Goal: Task Accomplishment & Management: Manage account settings

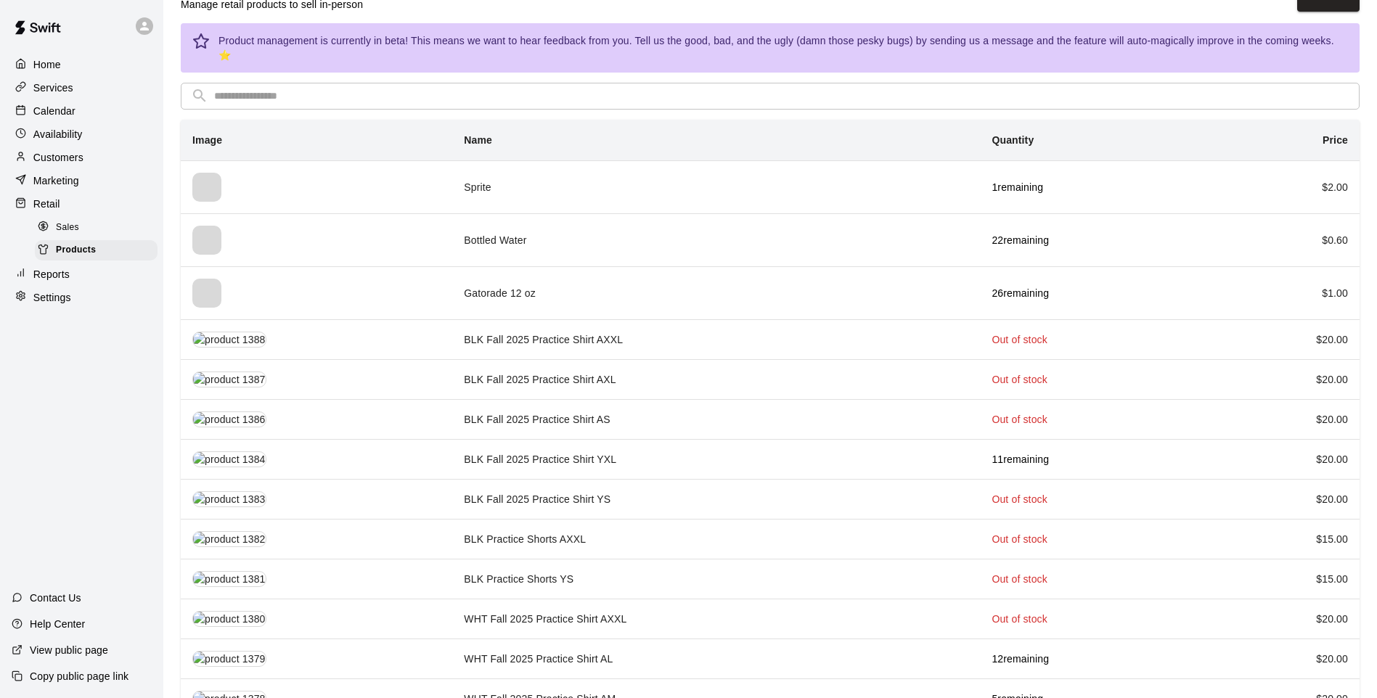
scroll to position [73, 0]
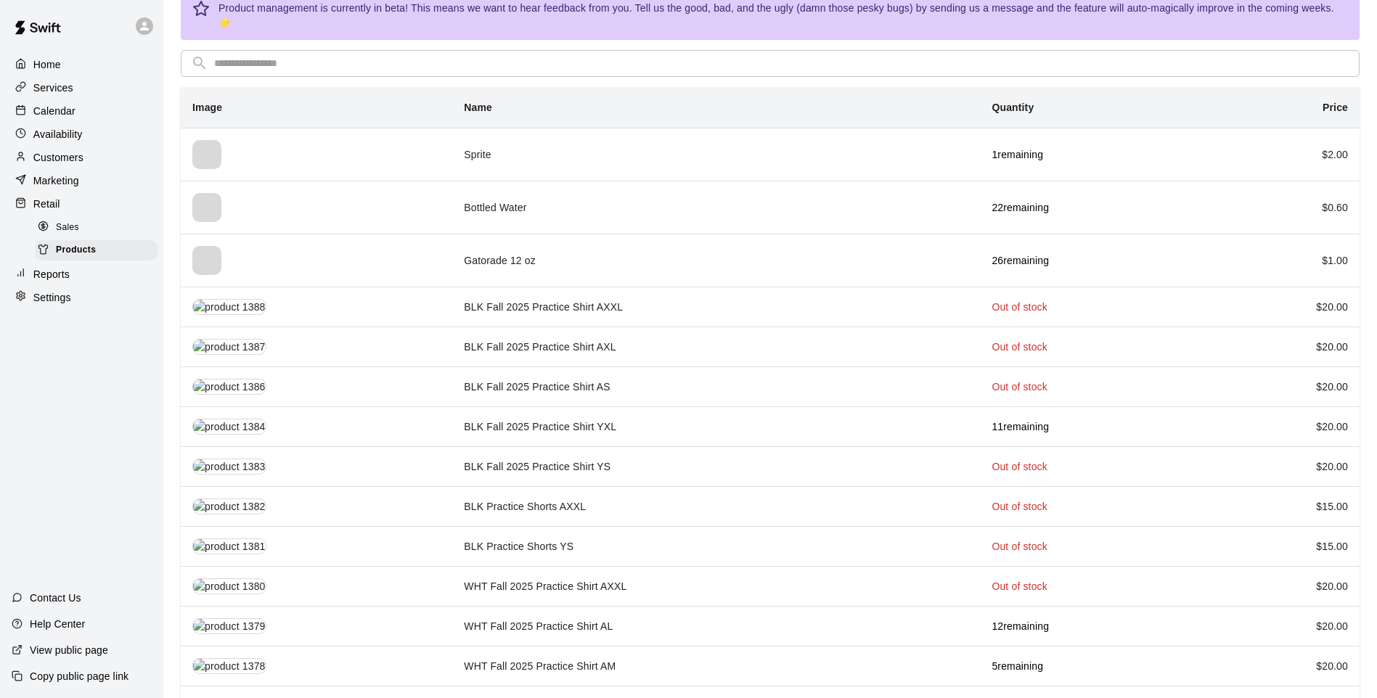
click at [352, 240] on th "simple table" at bounding box center [316, 260] width 271 height 53
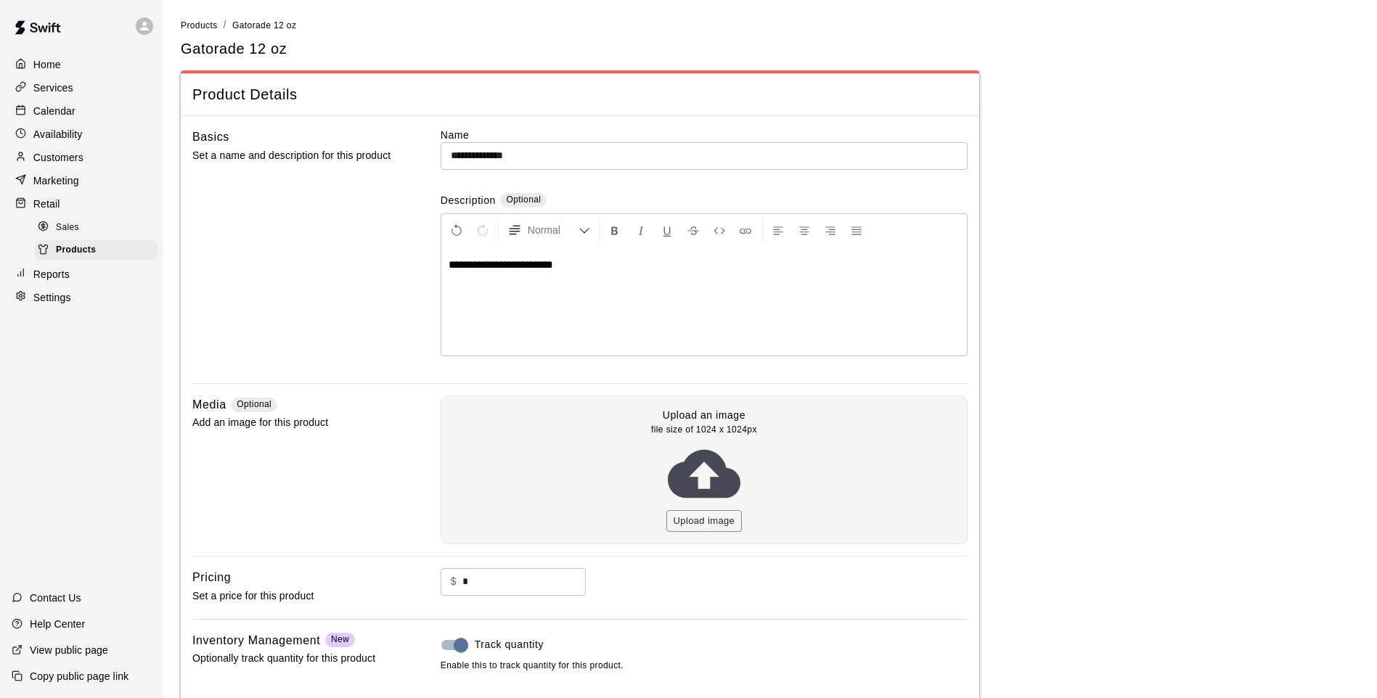
scroll to position [147, 0]
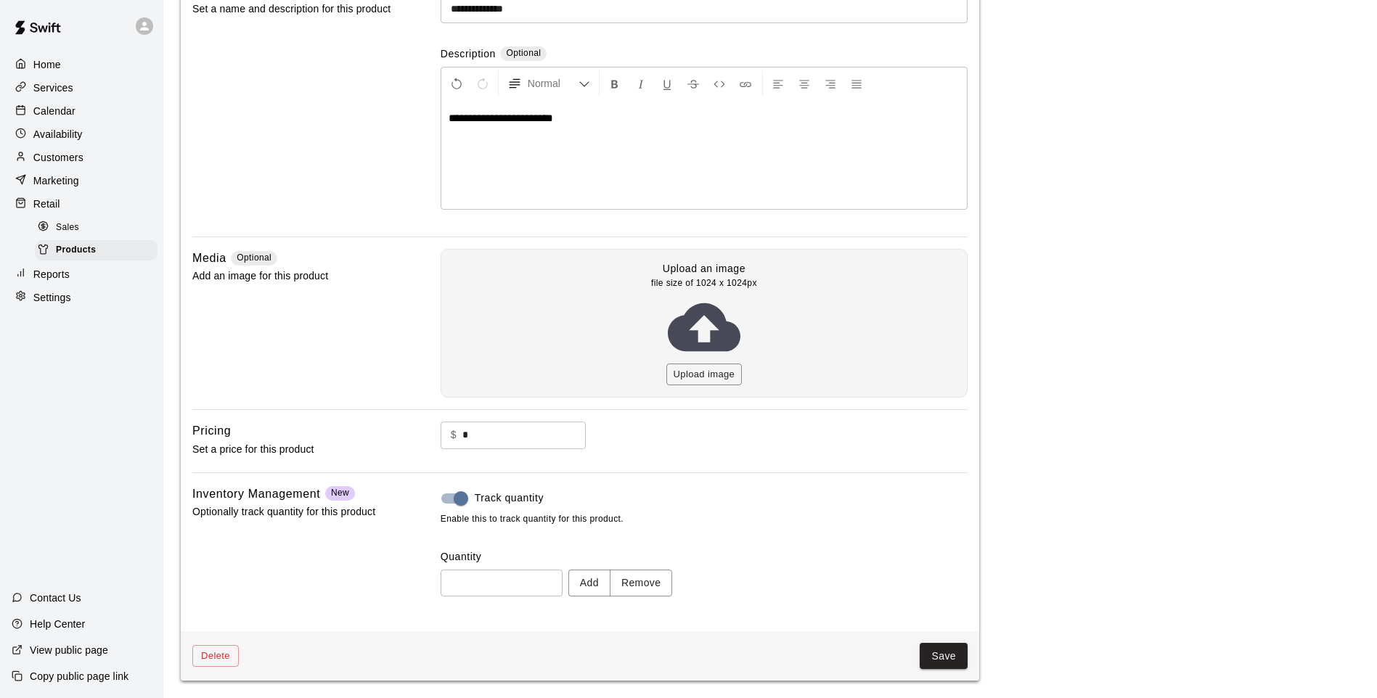
click at [939, 652] on button "Save" at bounding box center [944, 656] width 48 height 27
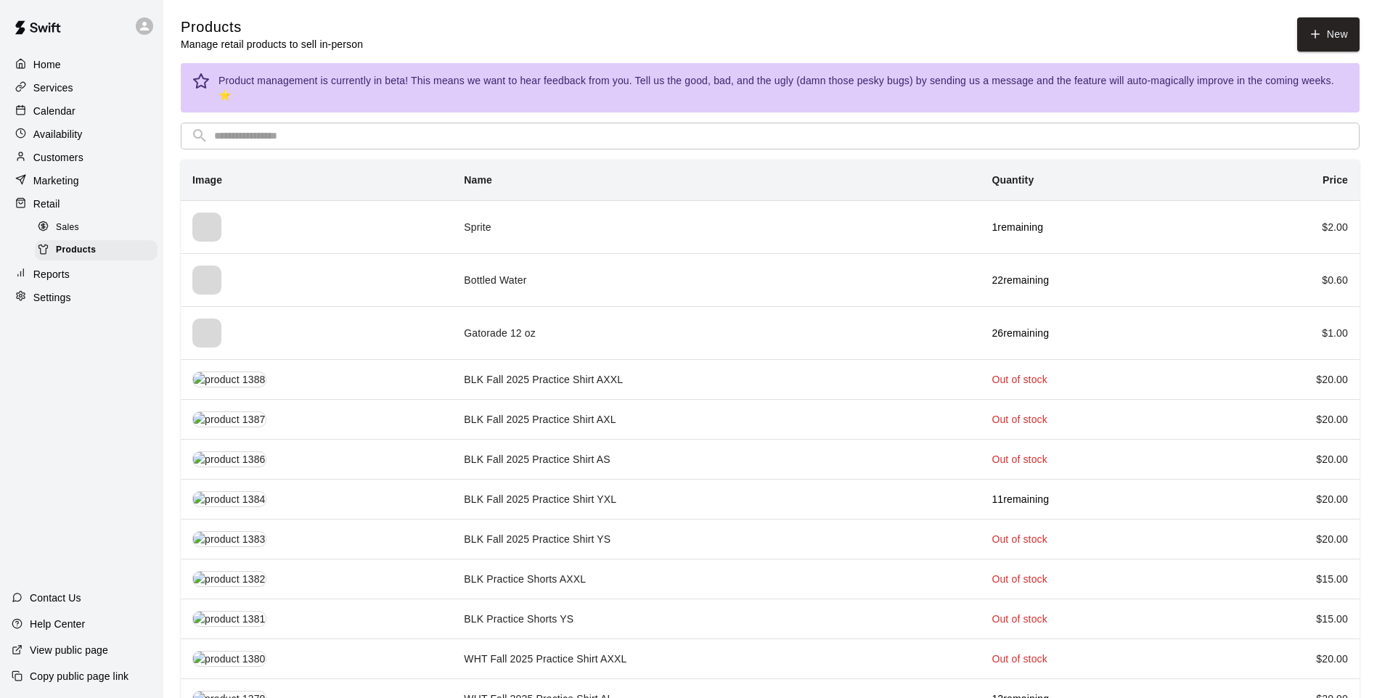
click at [679, 326] on td "Gatorade 12 oz" at bounding box center [716, 332] width 528 height 53
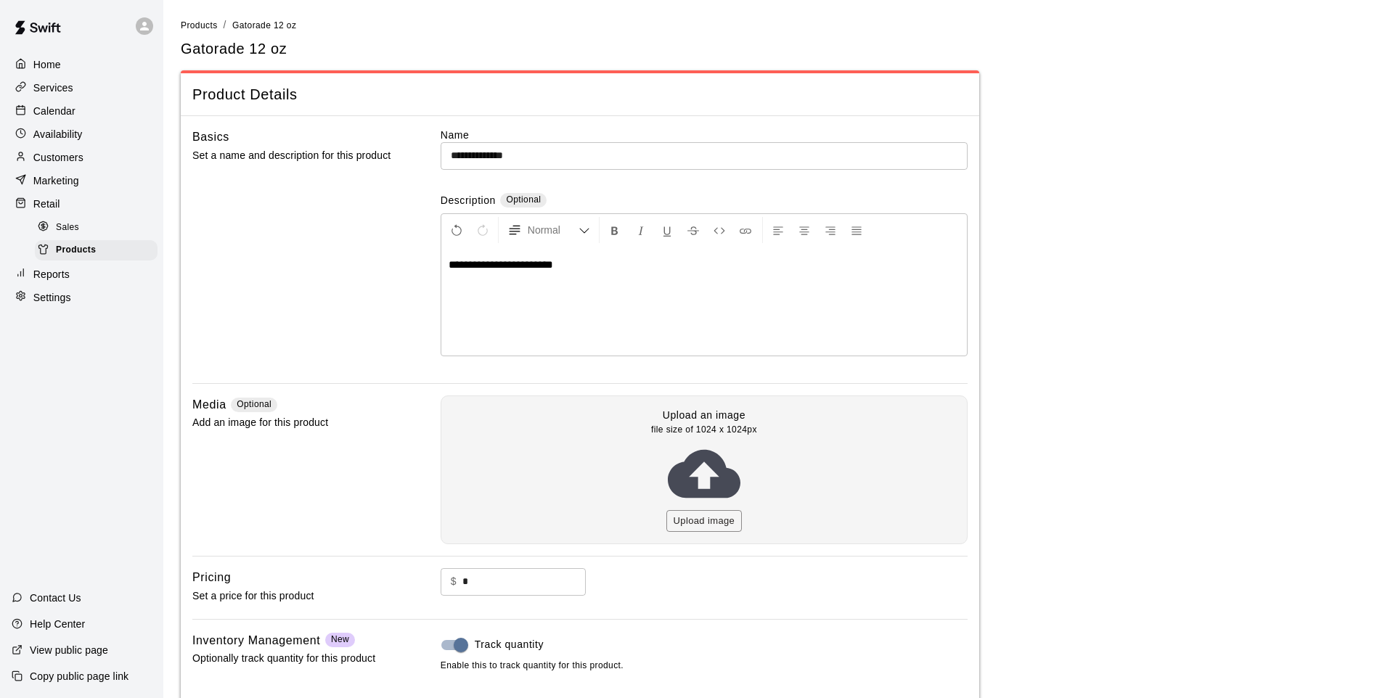
click at [59, 221] on div "Home Services Calendar Availability Customers Marketing Retail Sales Products R…" at bounding box center [81, 181] width 163 height 258
click at [51, 279] on p "Reports" at bounding box center [51, 274] width 36 height 15
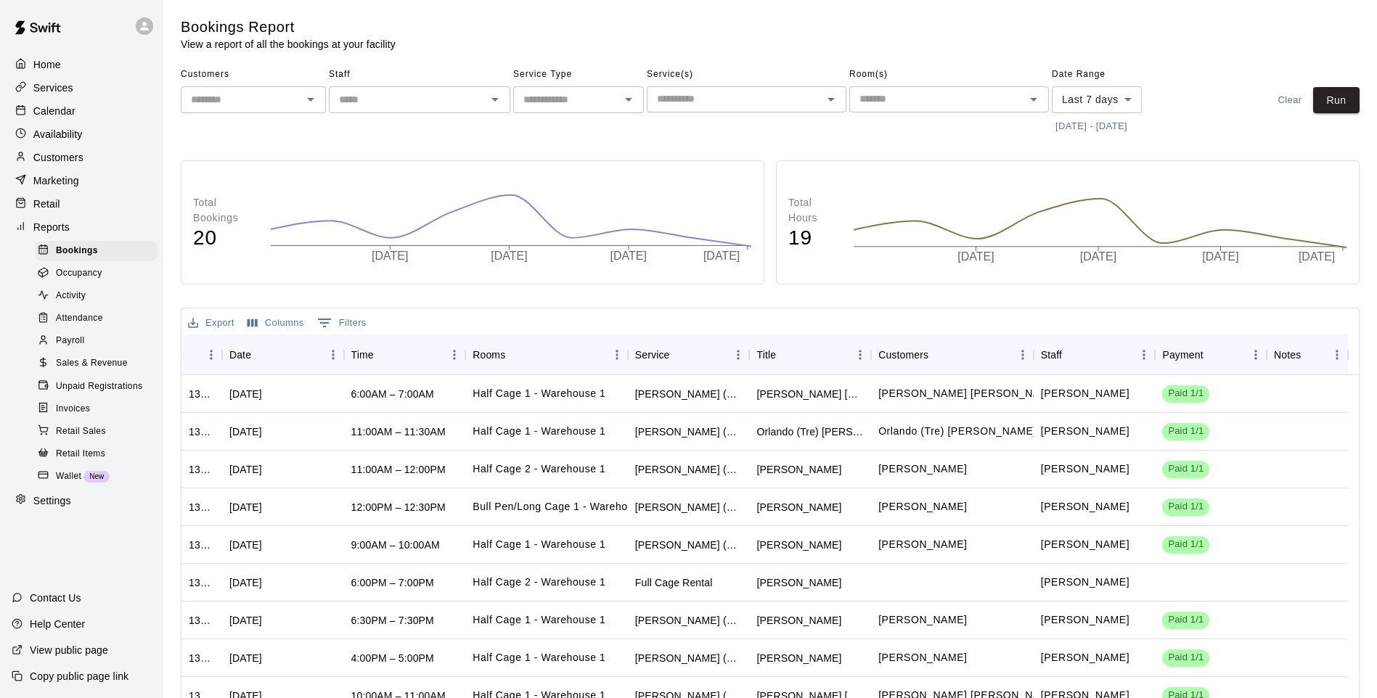
click at [113, 306] on div "Activity" at bounding box center [96, 296] width 123 height 20
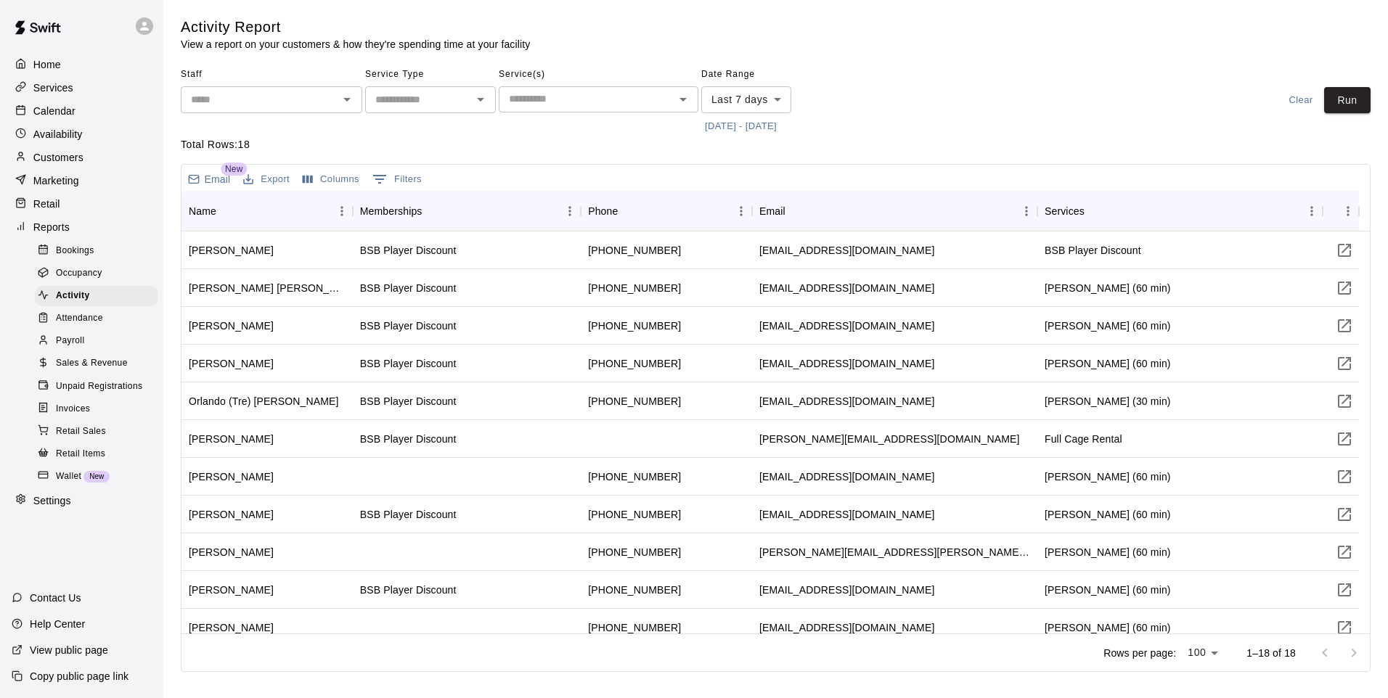
click at [79, 371] on span "Sales & Revenue" at bounding box center [92, 363] width 72 height 15
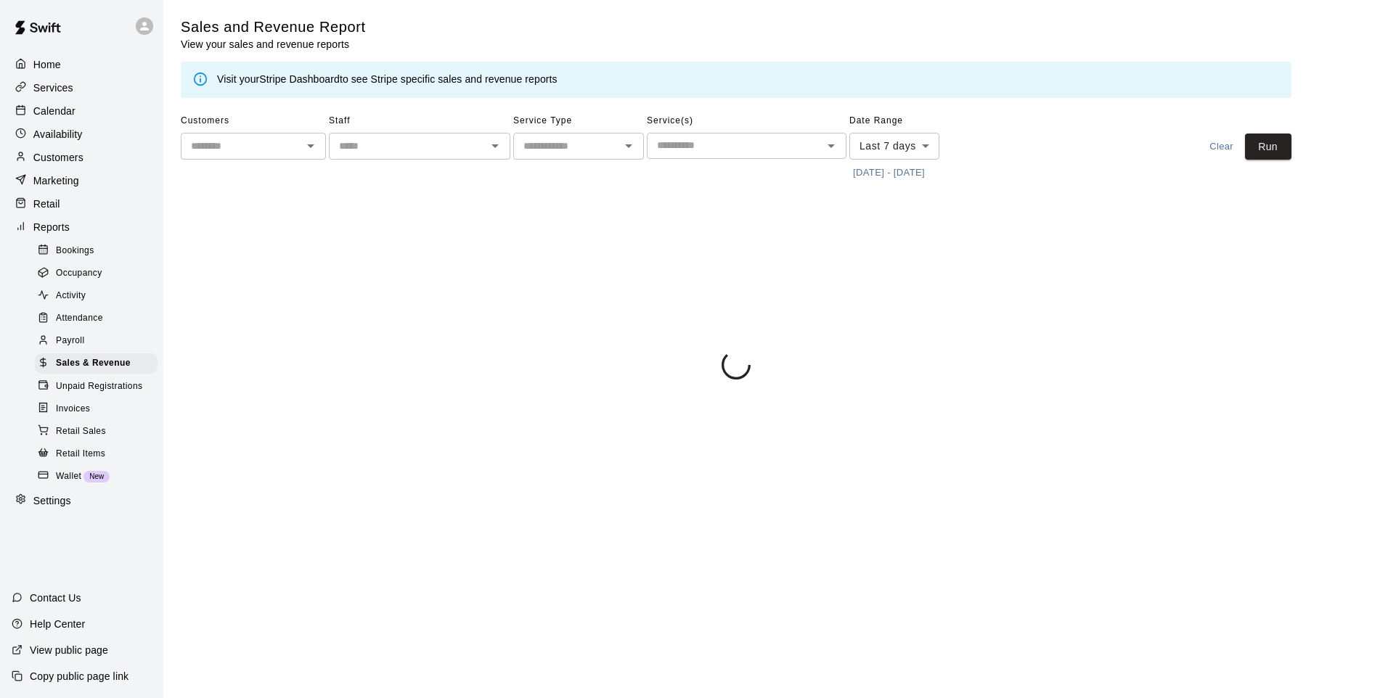
click at [66, 204] on div "Retail" at bounding box center [82, 204] width 140 height 22
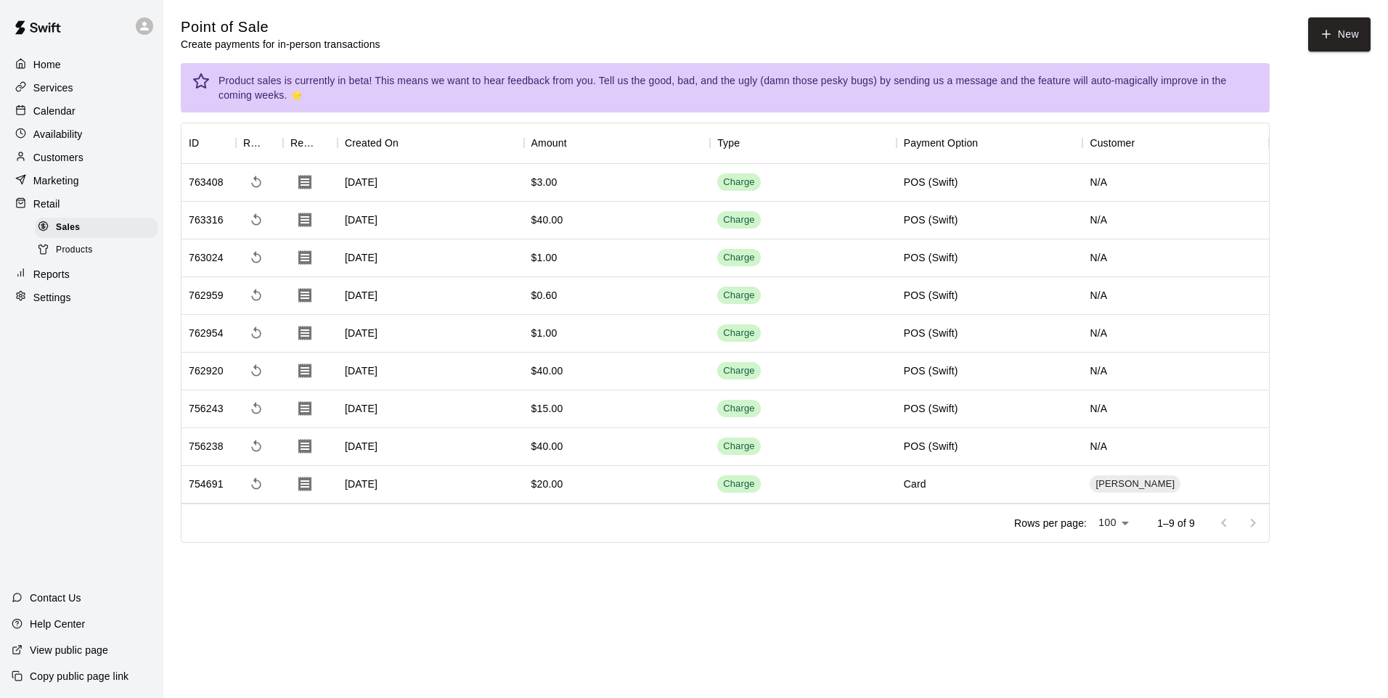
click at [1322, 45] on button "New" at bounding box center [1339, 34] width 62 height 34
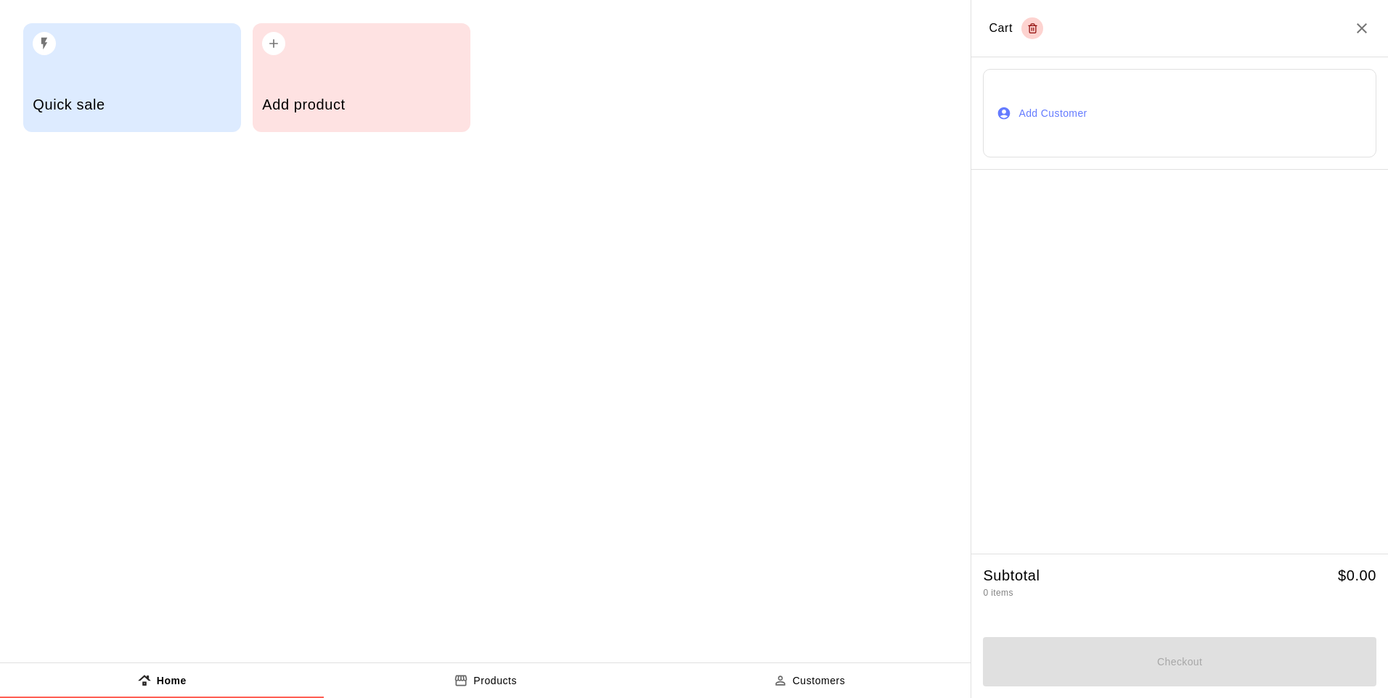
click at [403, 65] on div "Add product" at bounding box center [362, 77] width 218 height 109
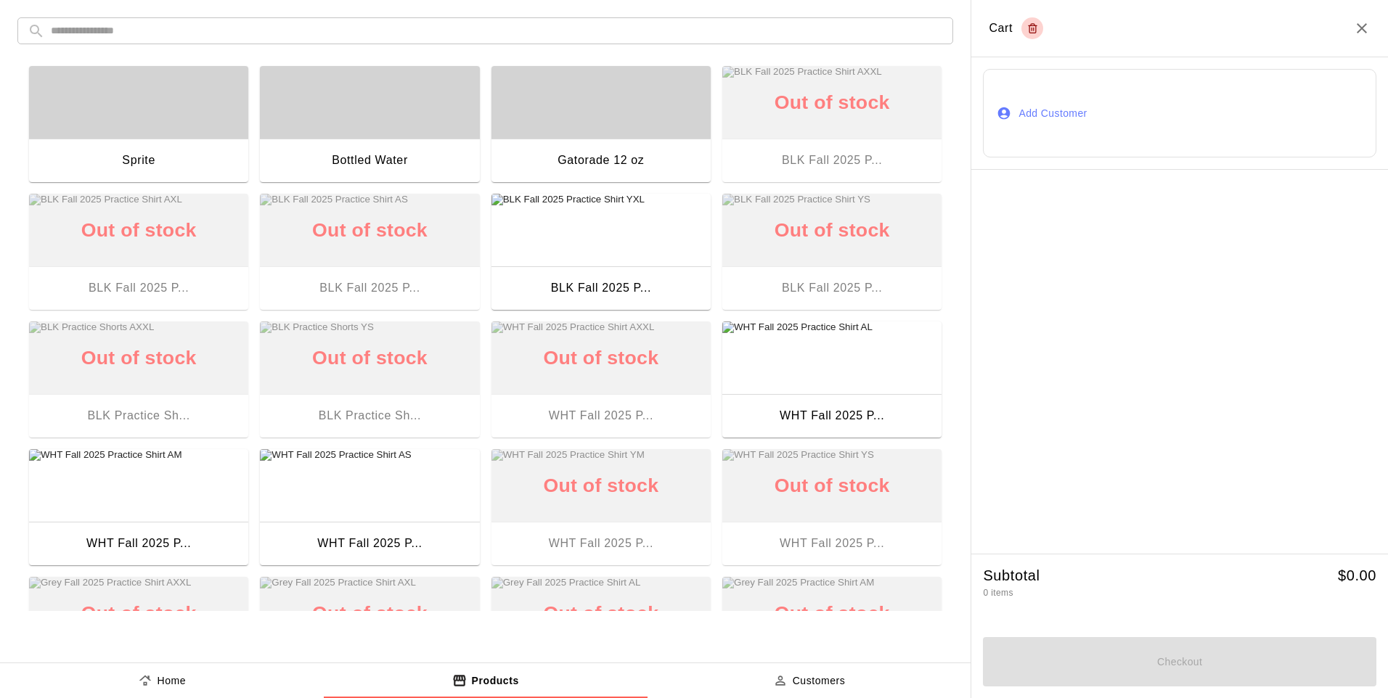
click at [457, 17] on div "​ ​ Sprite Bottled Water Gatorade 12 oz Out of stock BLK Fall 2025 P... Out of …" at bounding box center [485, 314] width 971 height 629
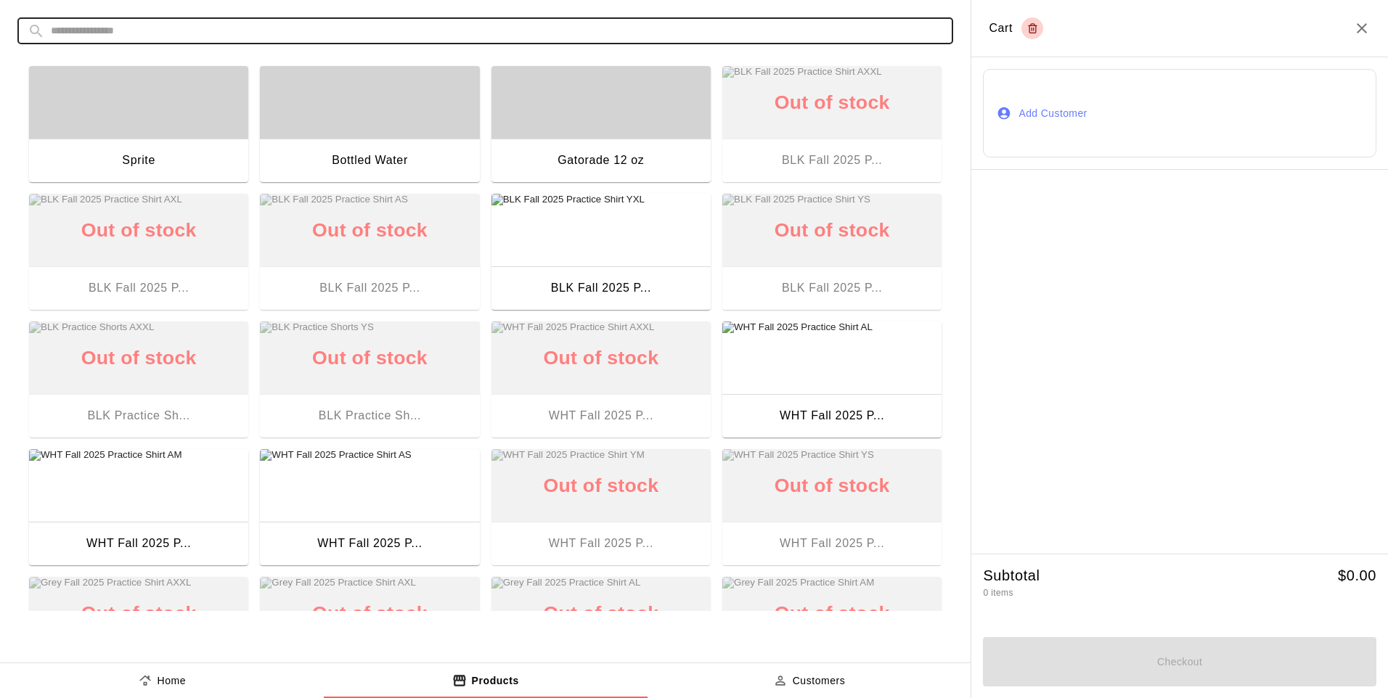
click at [457, 31] on input "text" at bounding box center [497, 30] width 892 height 27
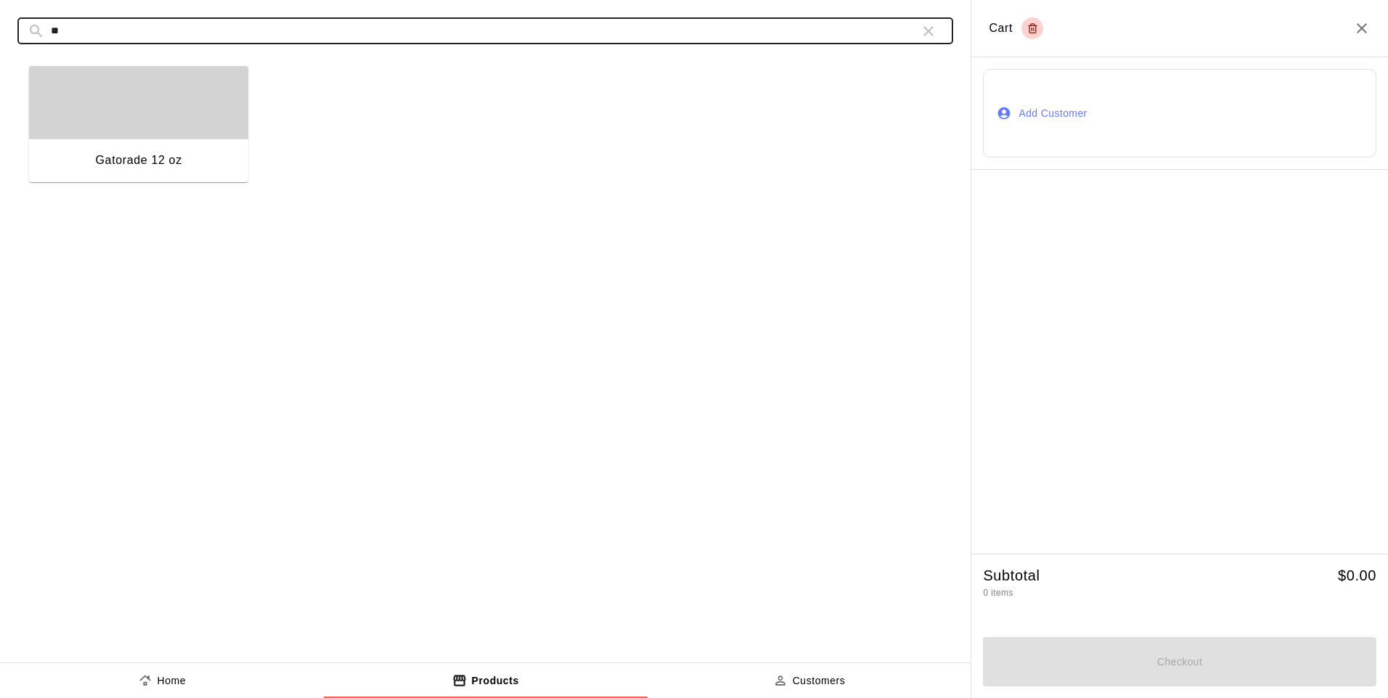
type input "**"
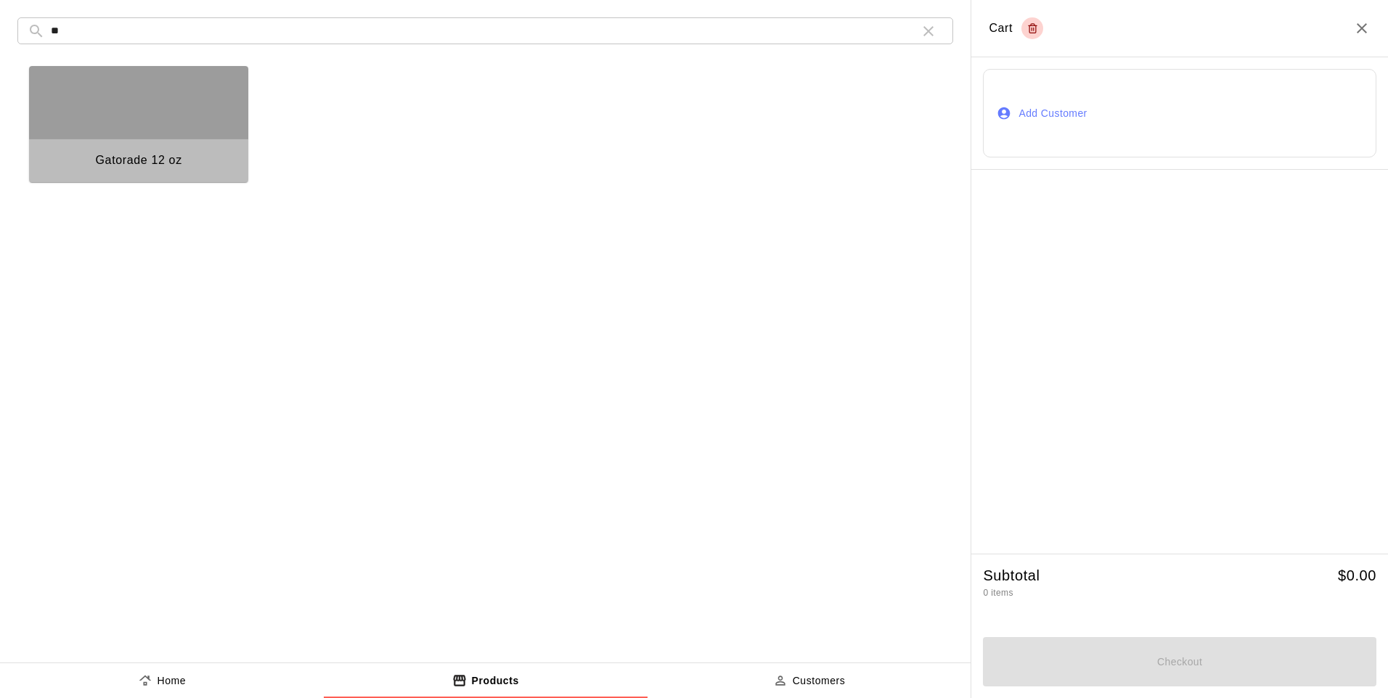
click at [68, 104] on div "button" at bounding box center [138, 102] width 219 height 73
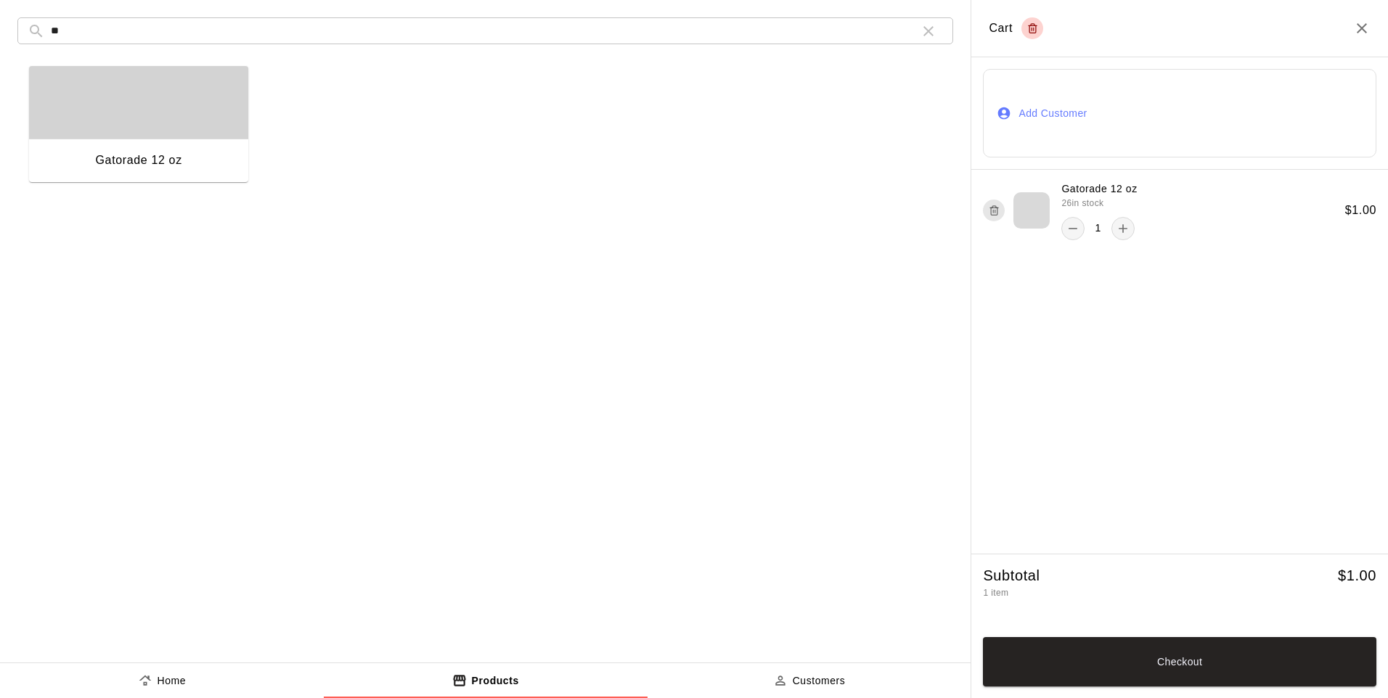
click at [1063, 671] on button "Checkout" at bounding box center [1179, 661] width 393 height 49
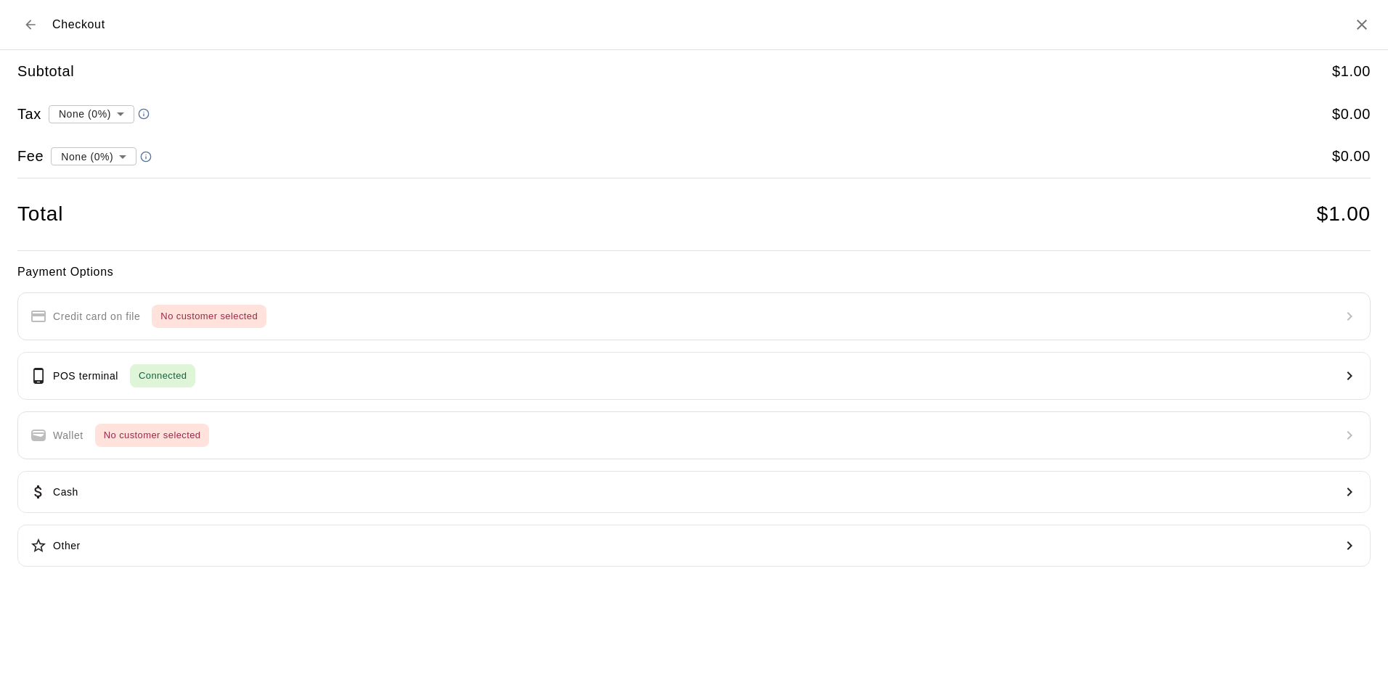
click at [319, 370] on button "POS terminal Connected" at bounding box center [693, 376] width 1353 height 48
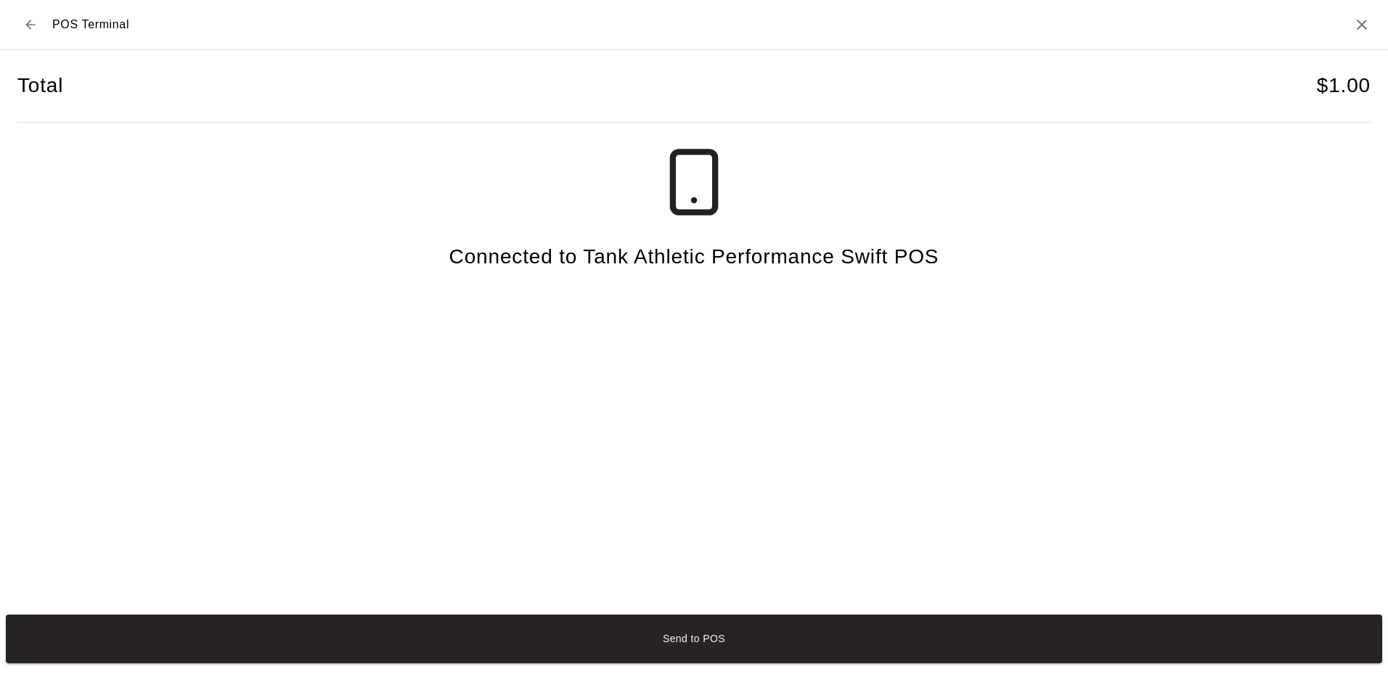
click at [818, 636] on button "Send to POS" at bounding box center [694, 639] width 1376 height 49
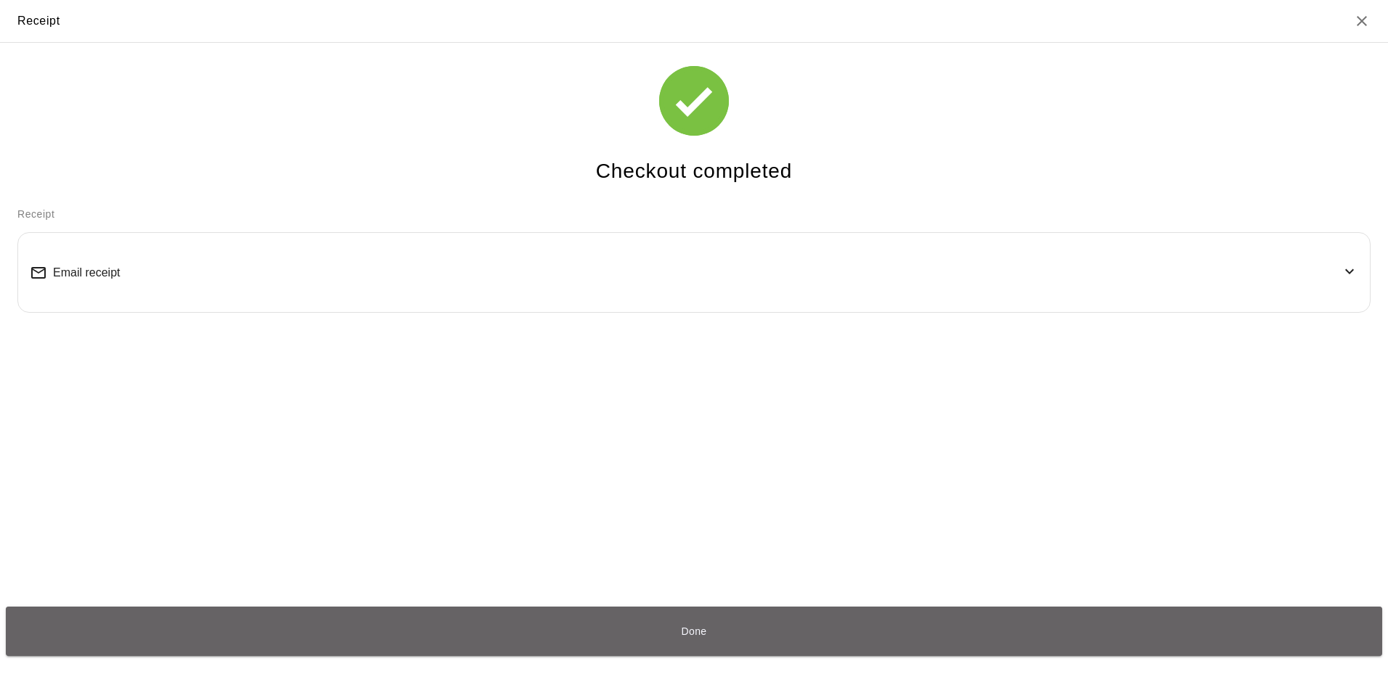
click at [991, 621] on button "Done" at bounding box center [694, 631] width 1376 height 49
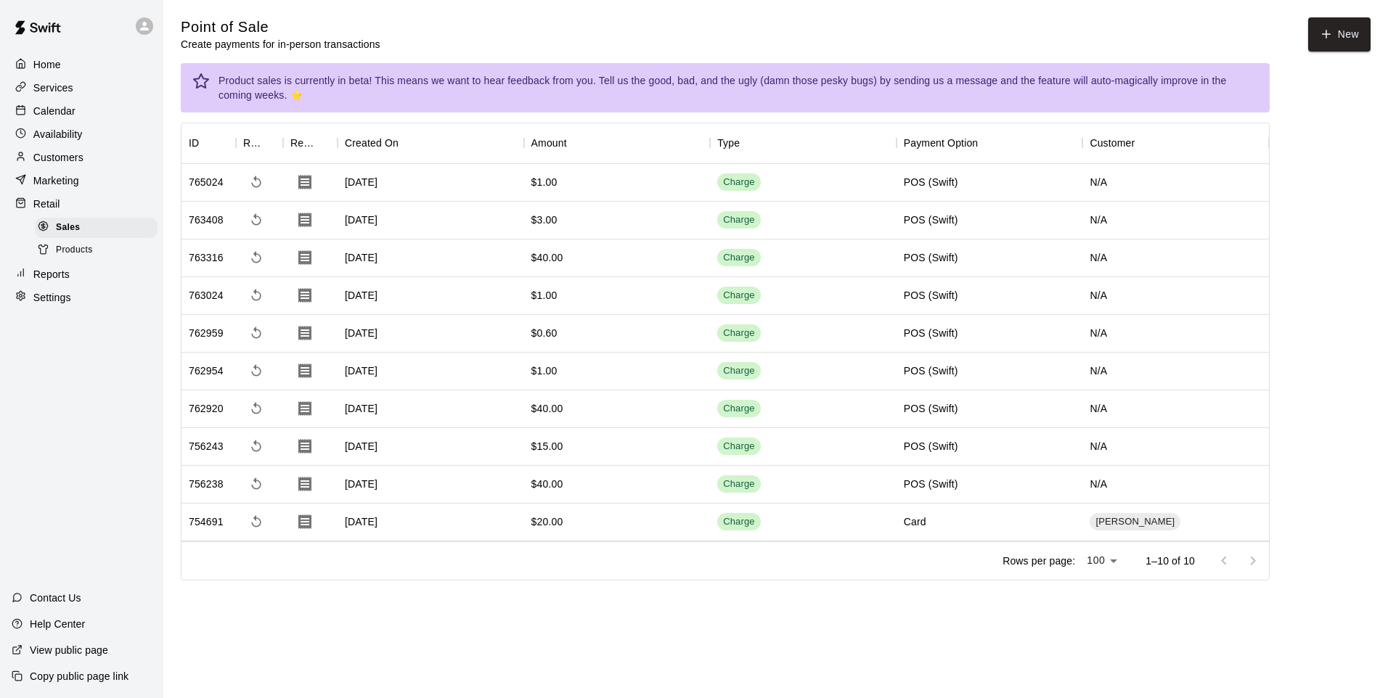
click at [86, 248] on div "Products" at bounding box center [96, 250] width 123 height 20
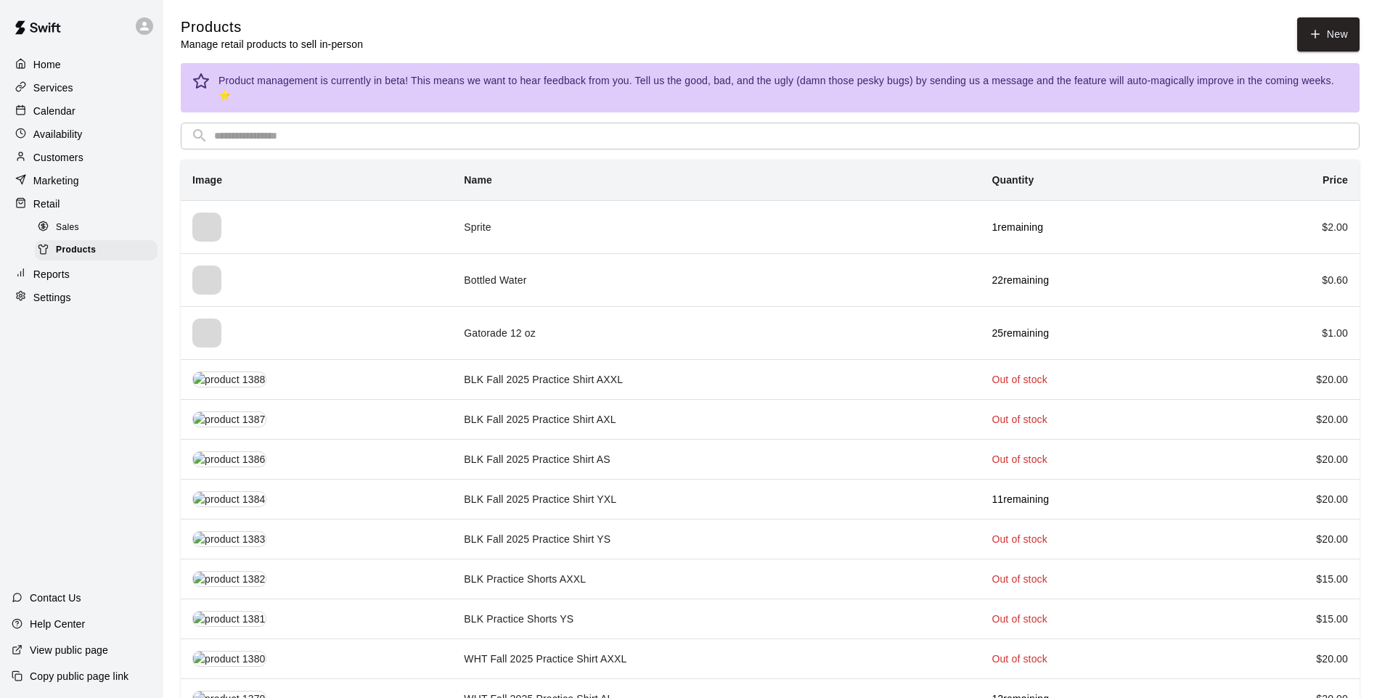
click at [381, 286] on th "simple table" at bounding box center [316, 279] width 271 height 53
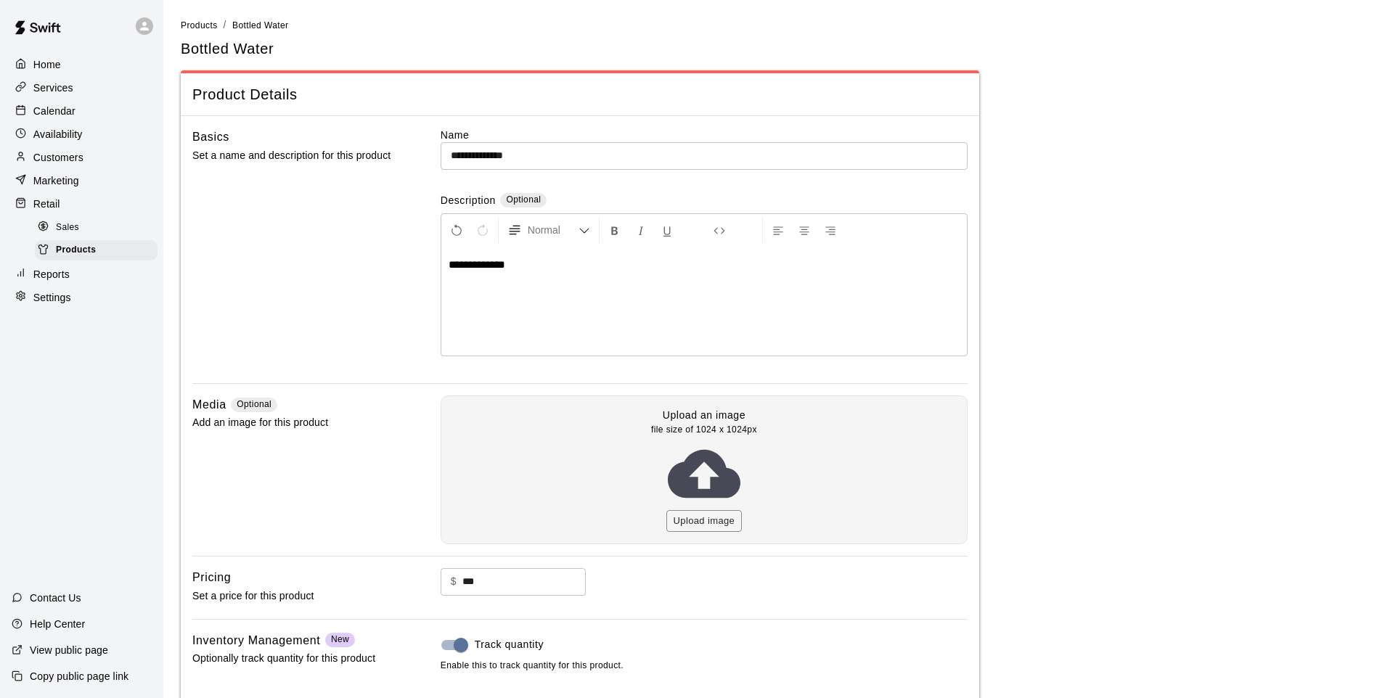
scroll to position [147, 0]
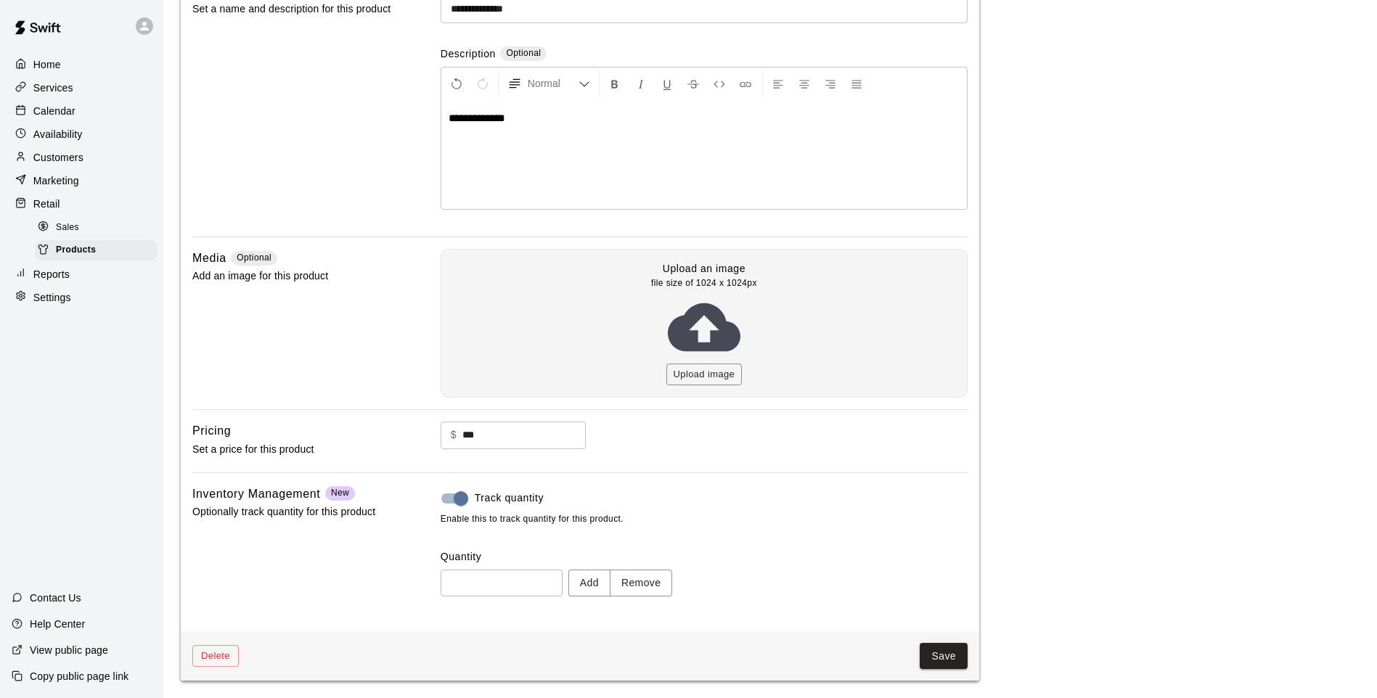
drag, startPoint x: 610, startPoint y: 563, endPoint x: 610, endPoint y: 583, distance: 20.3
click at [610, 565] on div "Quantity ** ​ Add Remove" at bounding box center [704, 572] width 527 height 46
click at [610, 583] on button "Add" at bounding box center [589, 583] width 42 height 27
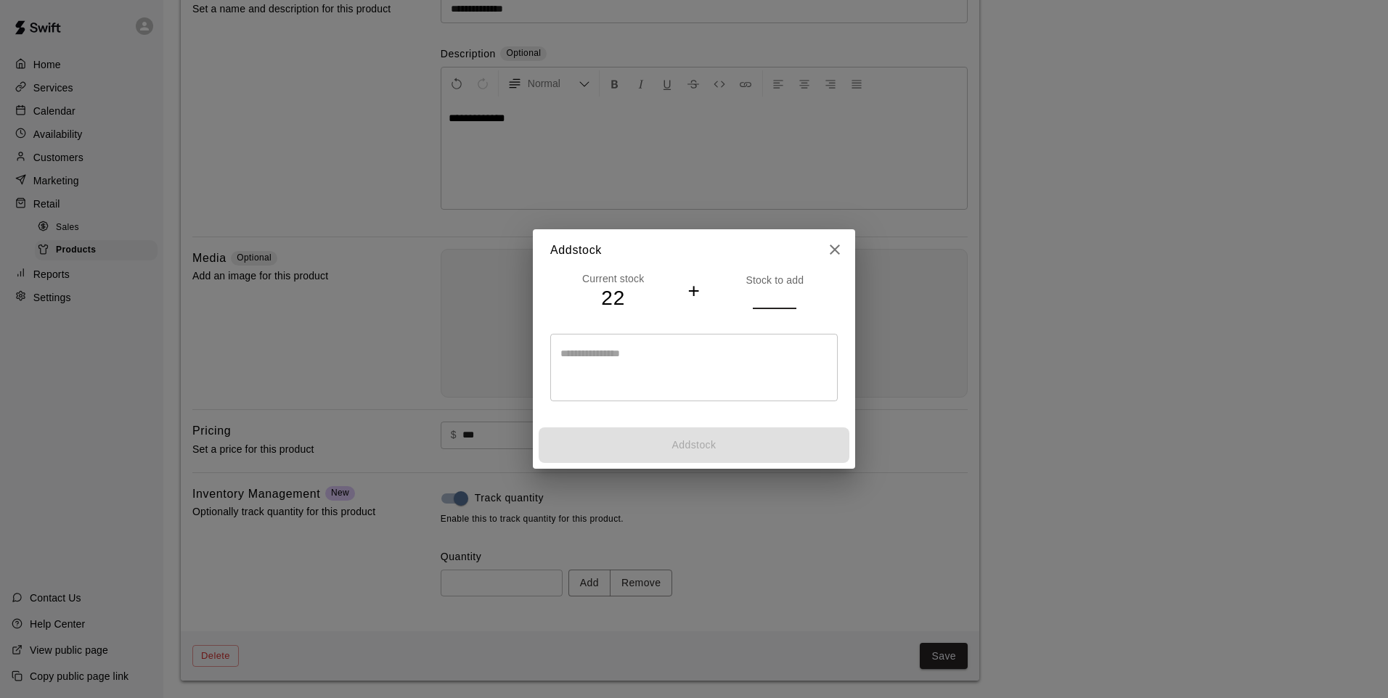
click at [759, 290] on input "number" at bounding box center [775, 297] width 44 height 21
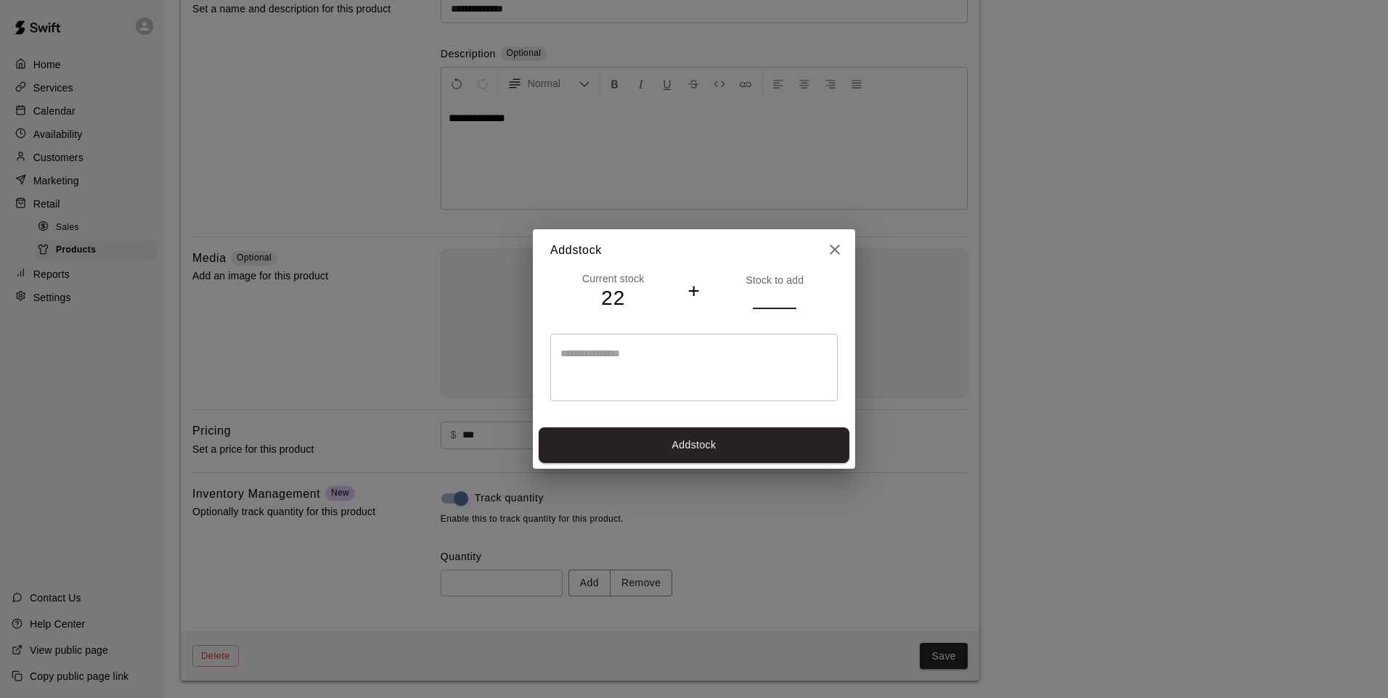
type input "**"
click at [640, 430] on button "Add stock" at bounding box center [694, 446] width 311 height 36
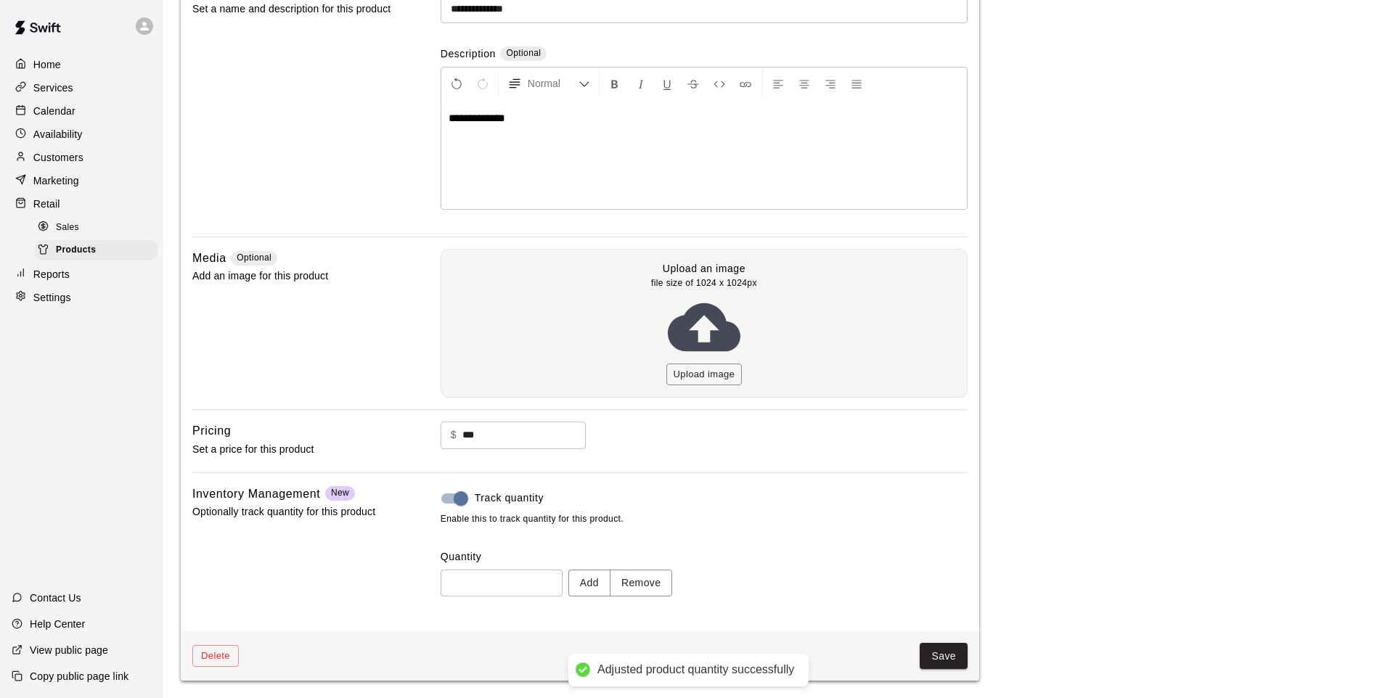
type input "**"
click at [938, 664] on button "Save" at bounding box center [944, 656] width 48 height 27
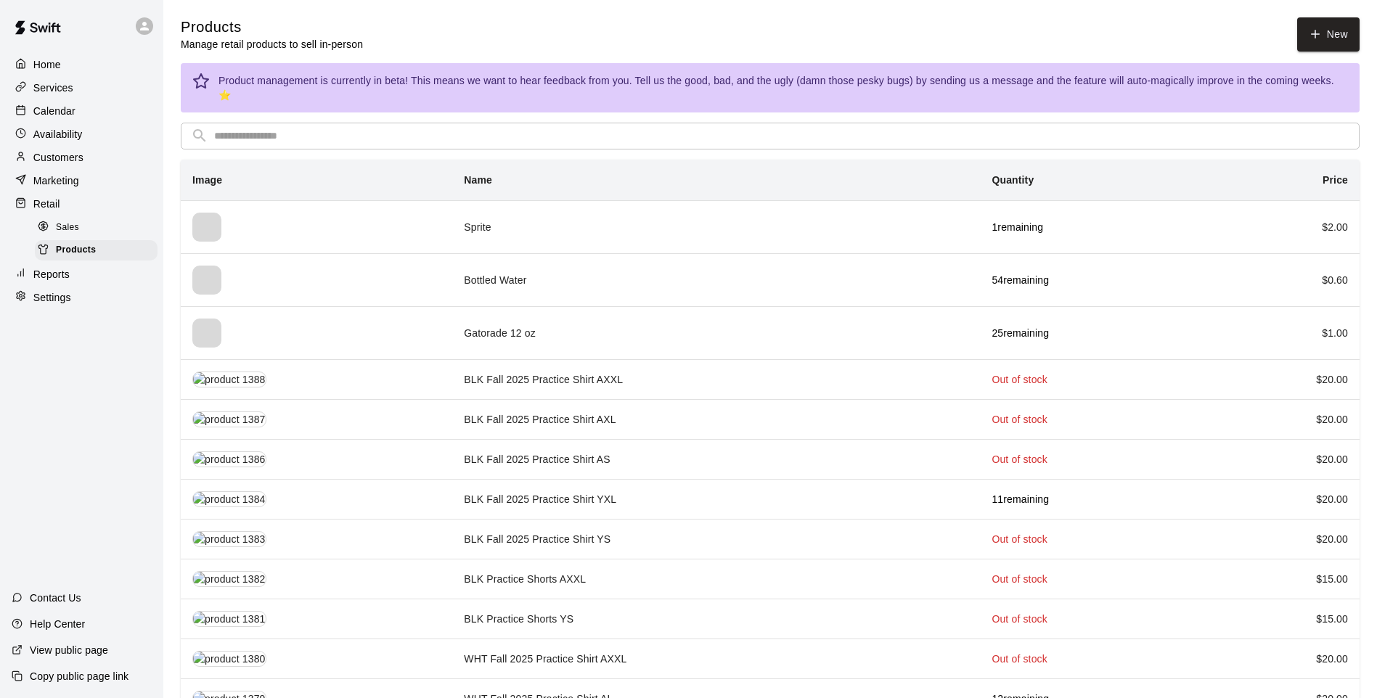
click at [560, 325] on td "Gatorade 12 oz" at bounding box center [716, 332] width 528 height 53
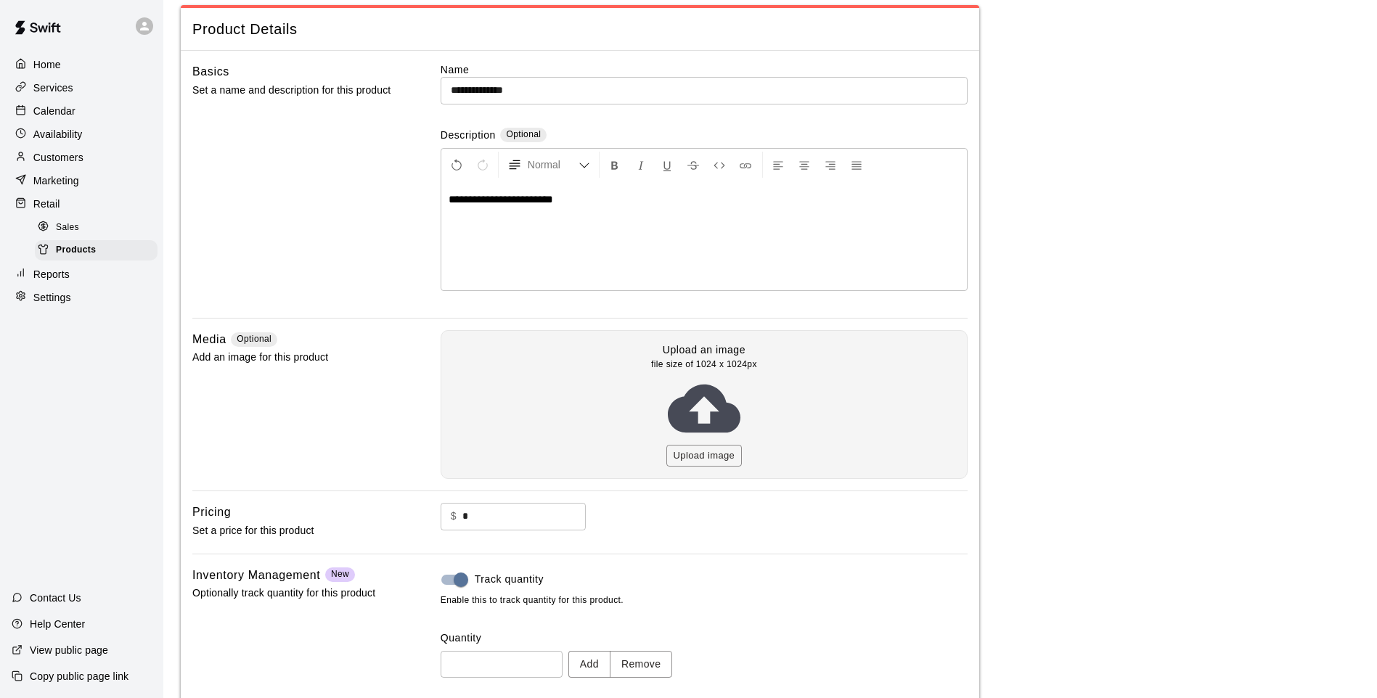
scroll to position [147, 0]
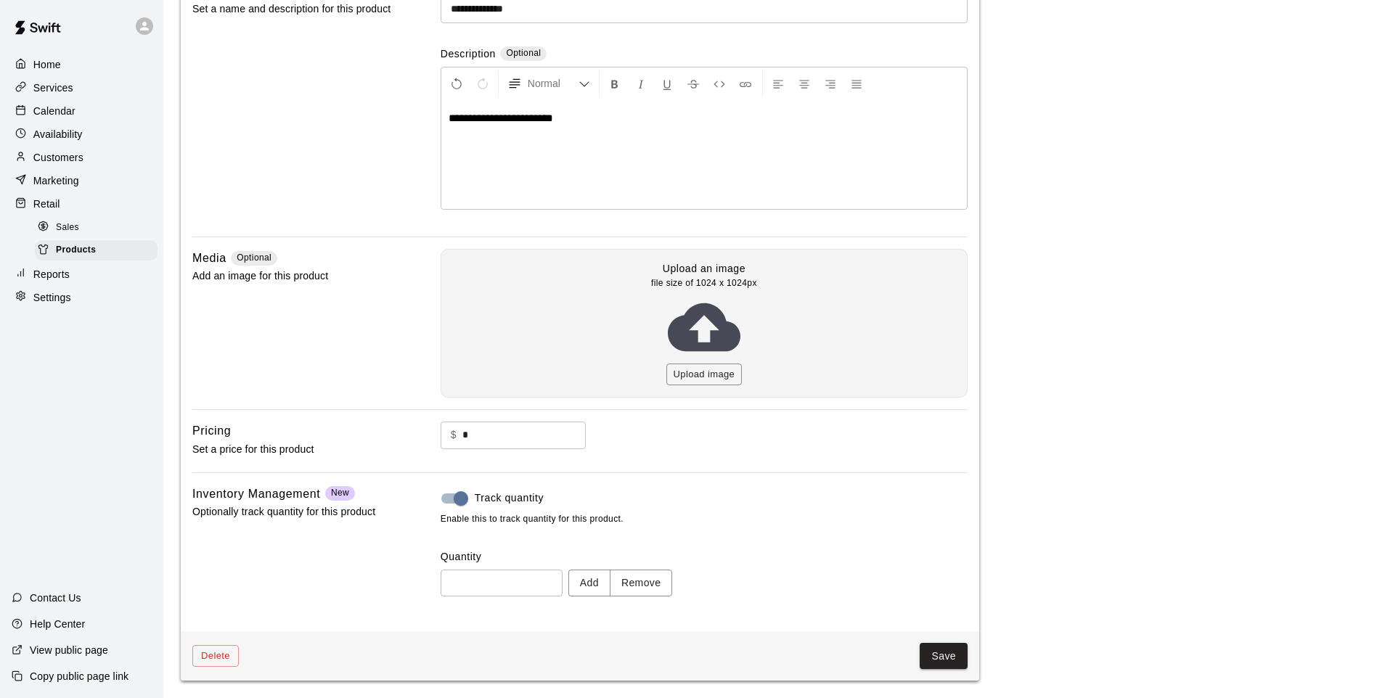
click at [610, 581] on button "Add" at bounding box center [589, 583] width 42 height 27
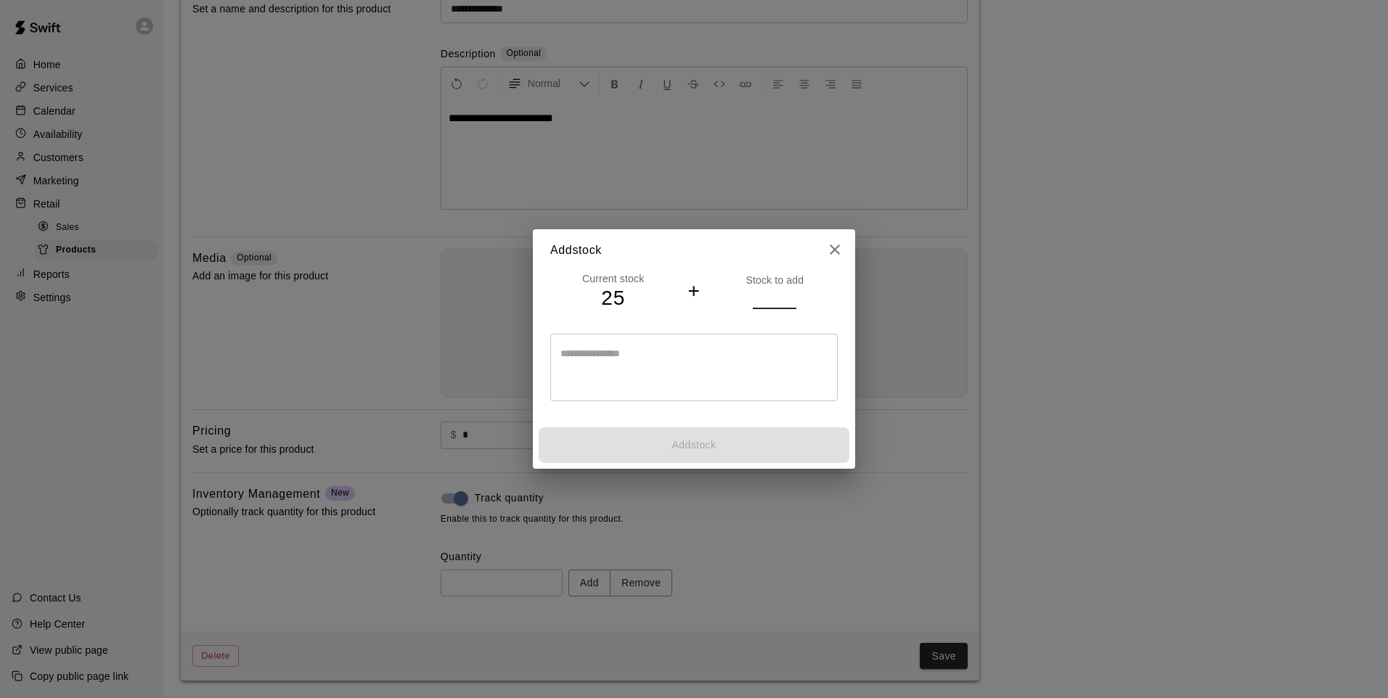
click at [761, 294] on input "number" at bounding box center [775, 297] width 44 height 21
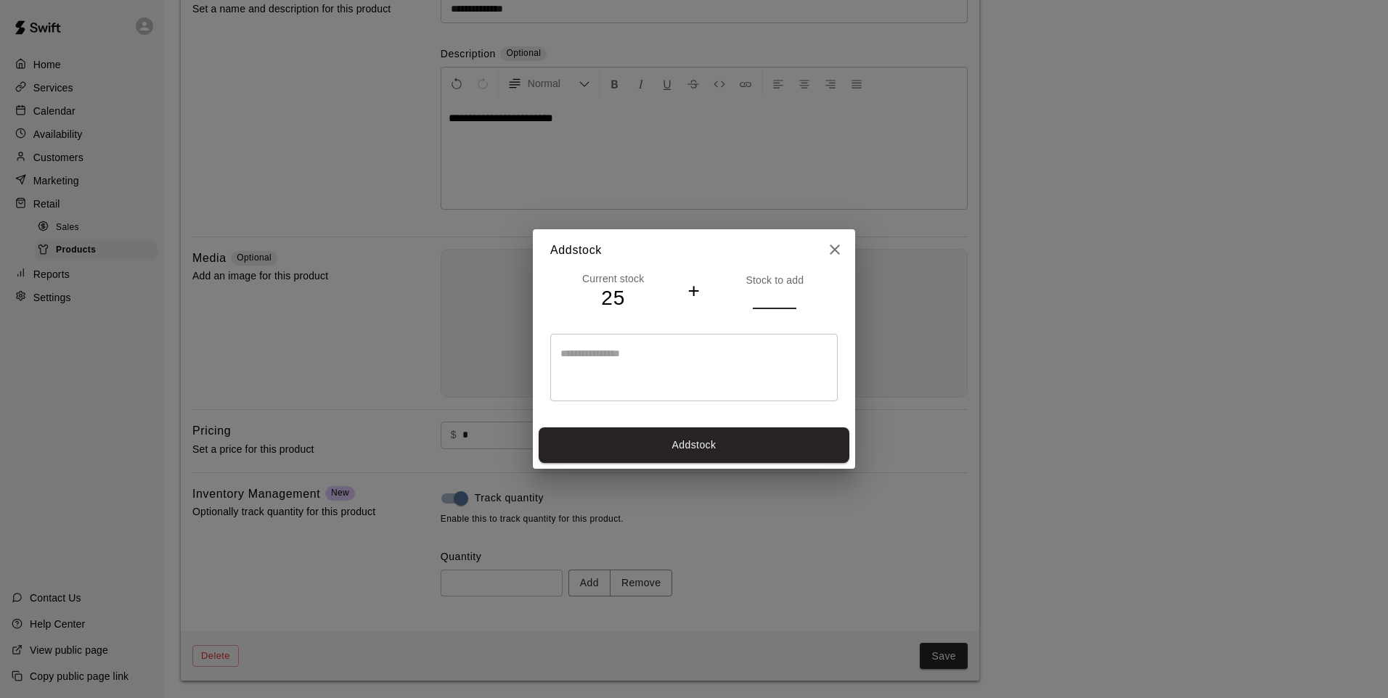
type input "**"
click at [725, 456] on button "Add stock" at bounding box center [694, 446] width 311 height 36
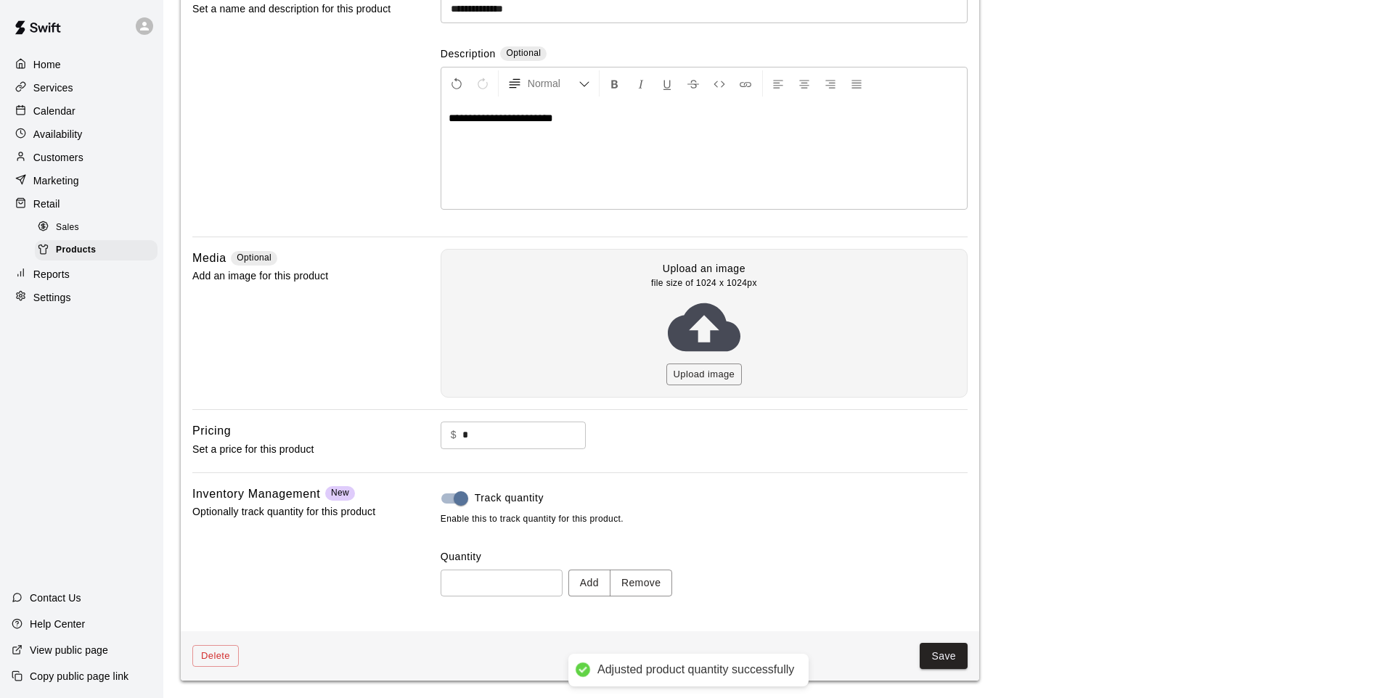
type input "**"
click at [952, 651] on button "Save" at bounding box center [944, 656] width 48 height 27
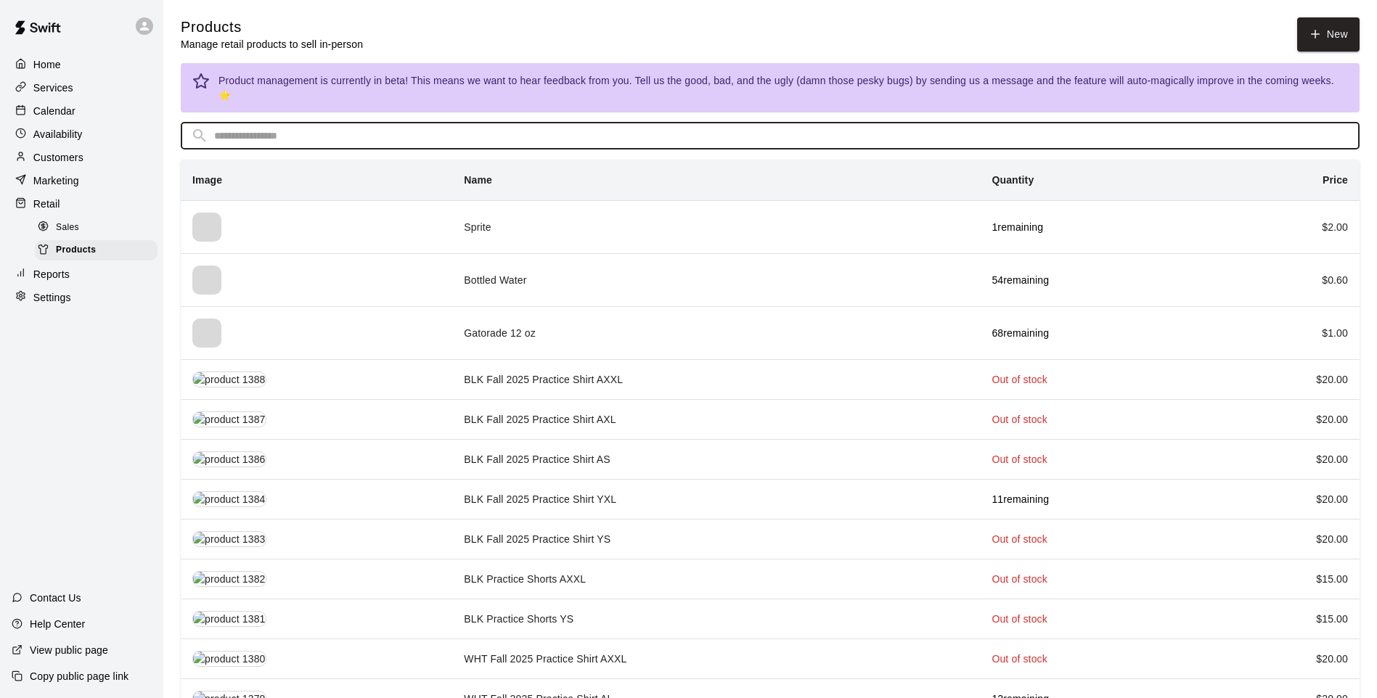
click at [370, 123] on input "text" at bounding box center [781, 136] width 1135 height 27
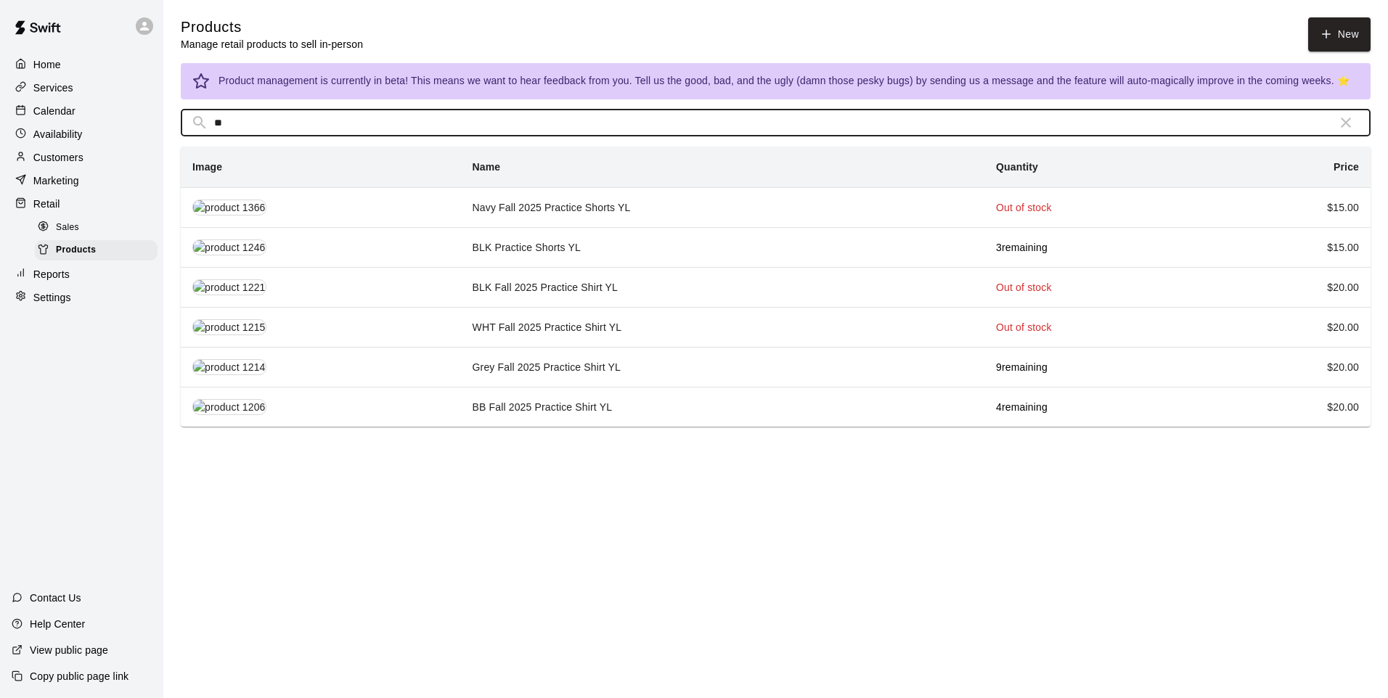
type input "**"
click at [487, 332] on td "WHT Fall 2025 Practice Shirt YL" at bounding box center [723, 327] width 524 height 40
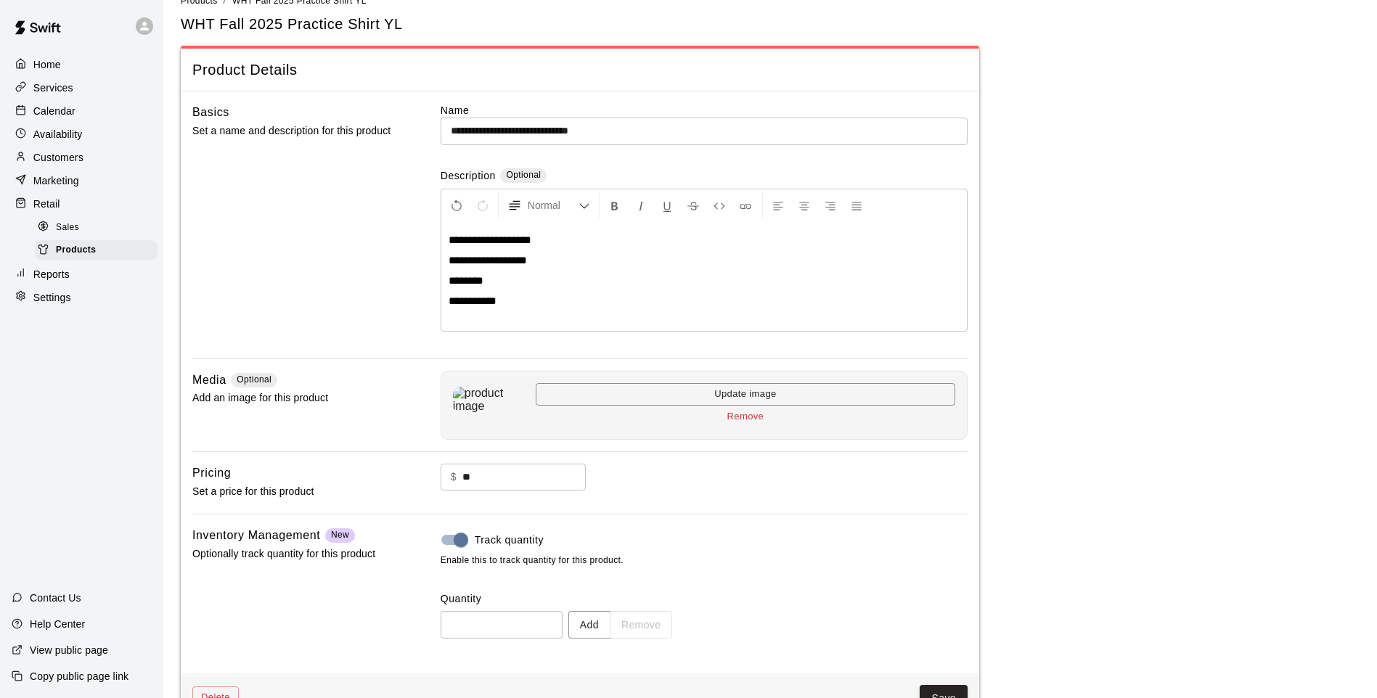
scroll to position [67, 0]
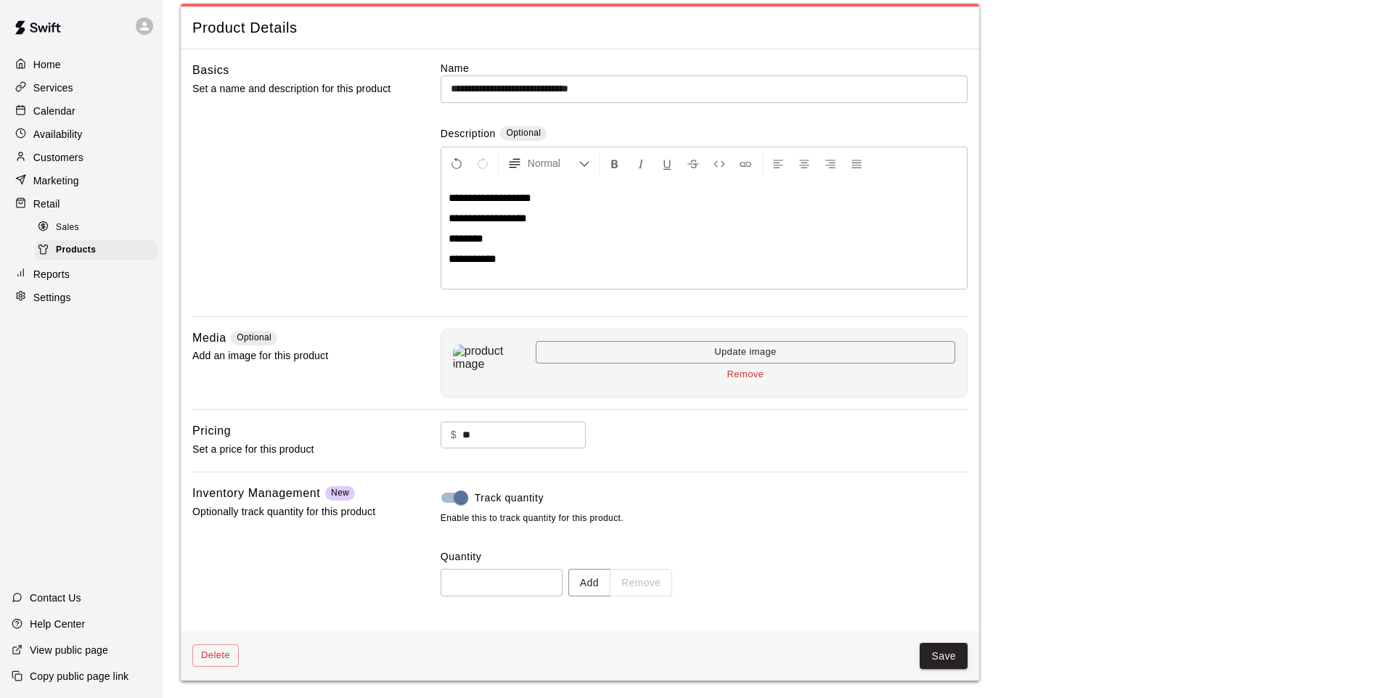
click at [930, 651] on button "Save" at bounding box center [944, 656] width 48 height 27
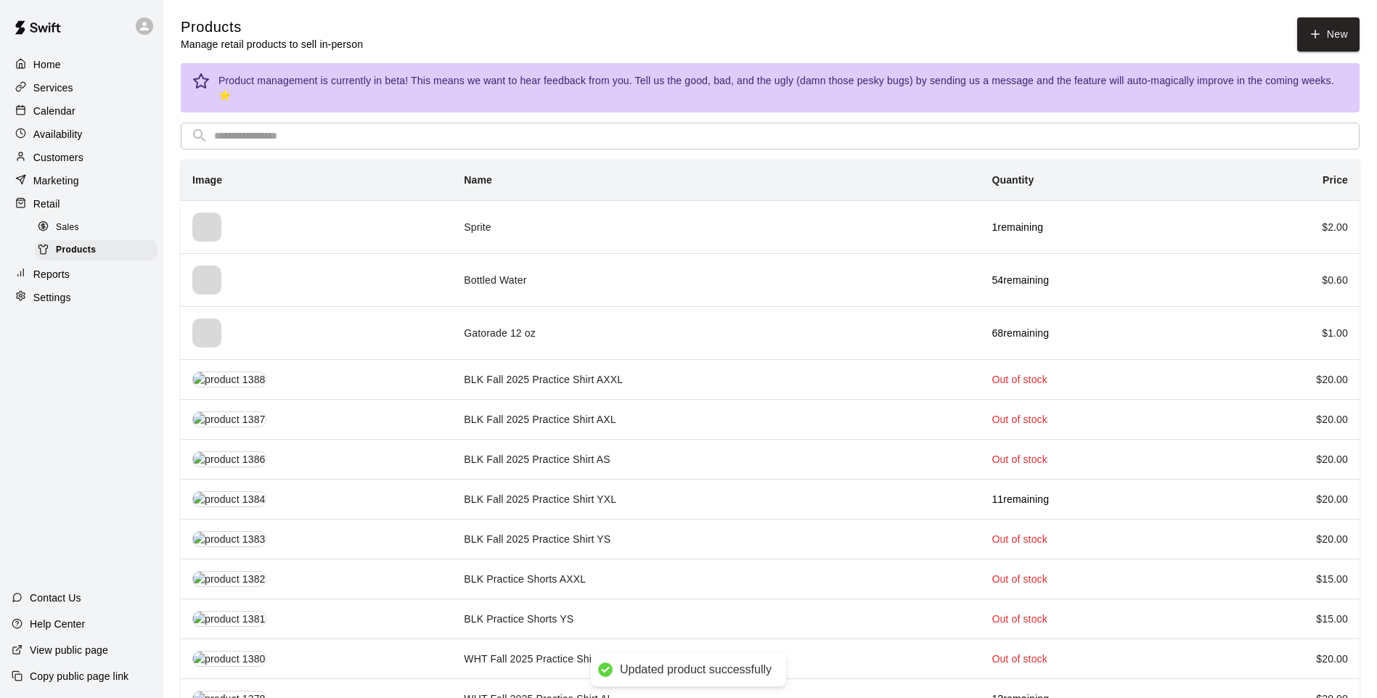
click at [224, 131] on input "text" at bounding box center [781, 136] width 1135 height 27
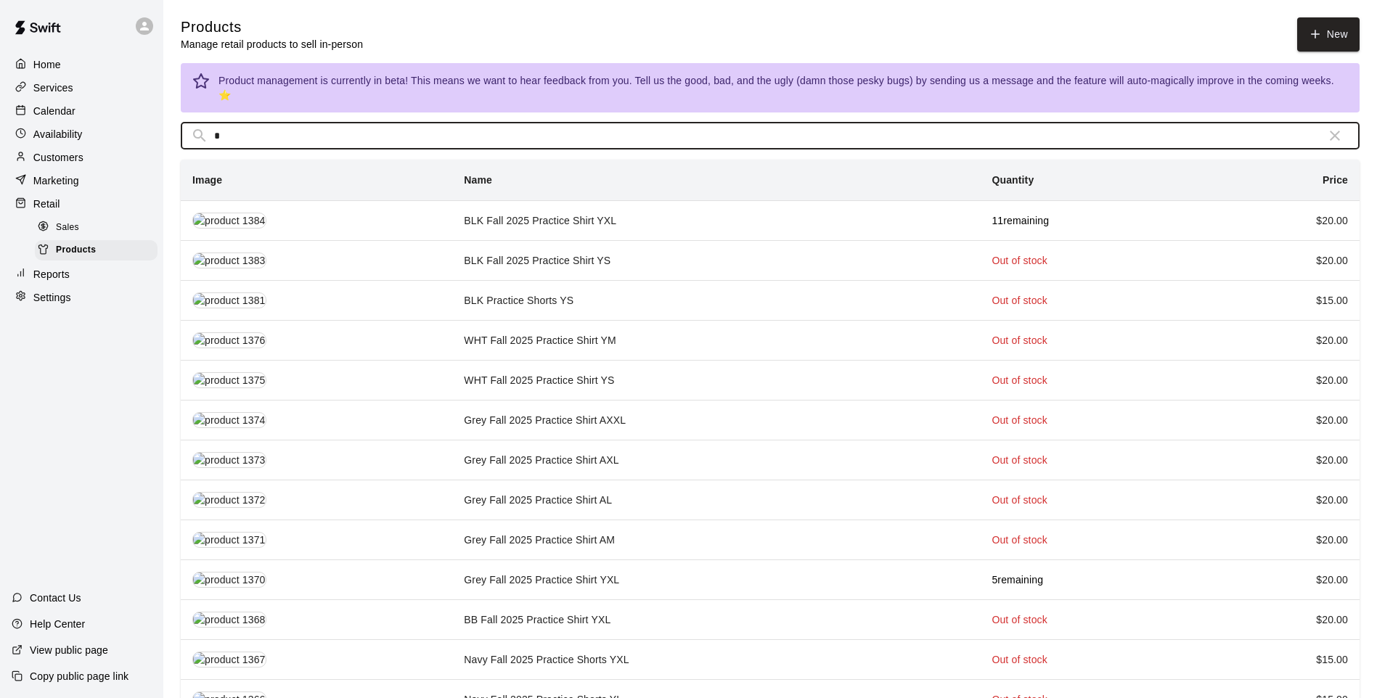
type input "**"
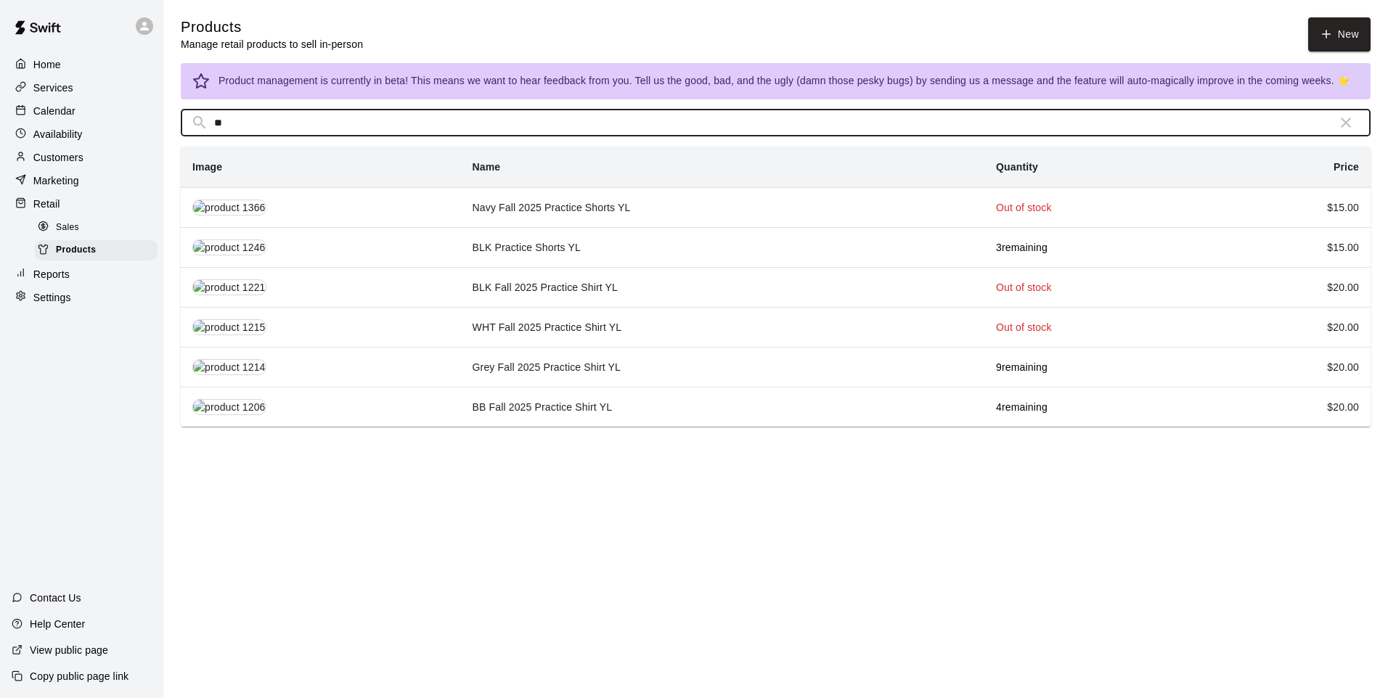
click at [507, 360] on td "Grey Fall 2025 Practice Shirt YL" at bounding box center [723, 367] width 524 height 40
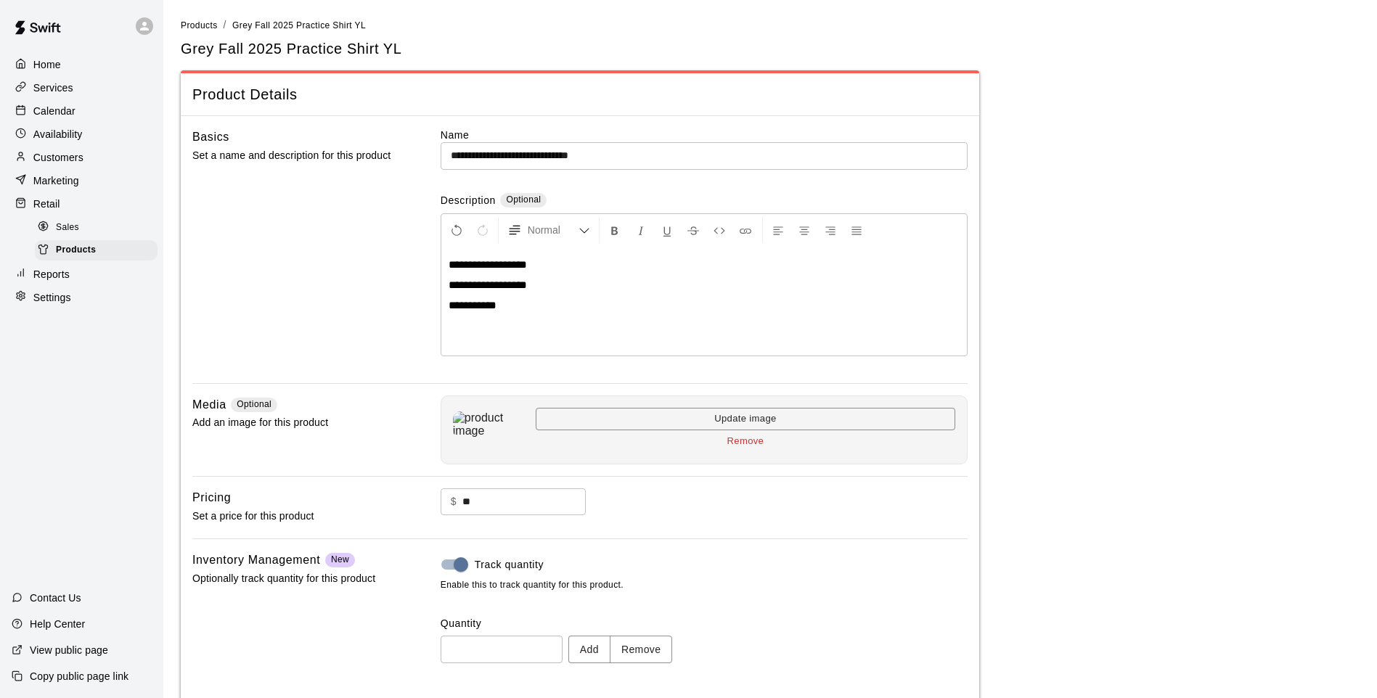
click at [604, 665] on div "Track quantity Enable this to track quantity for this product. Quantity * ​ Add…" at bounding box center [704, 618] width 527 height 135
click at [598, 638] on button "Add" at bounding box center [589, 649] width 42 height 27
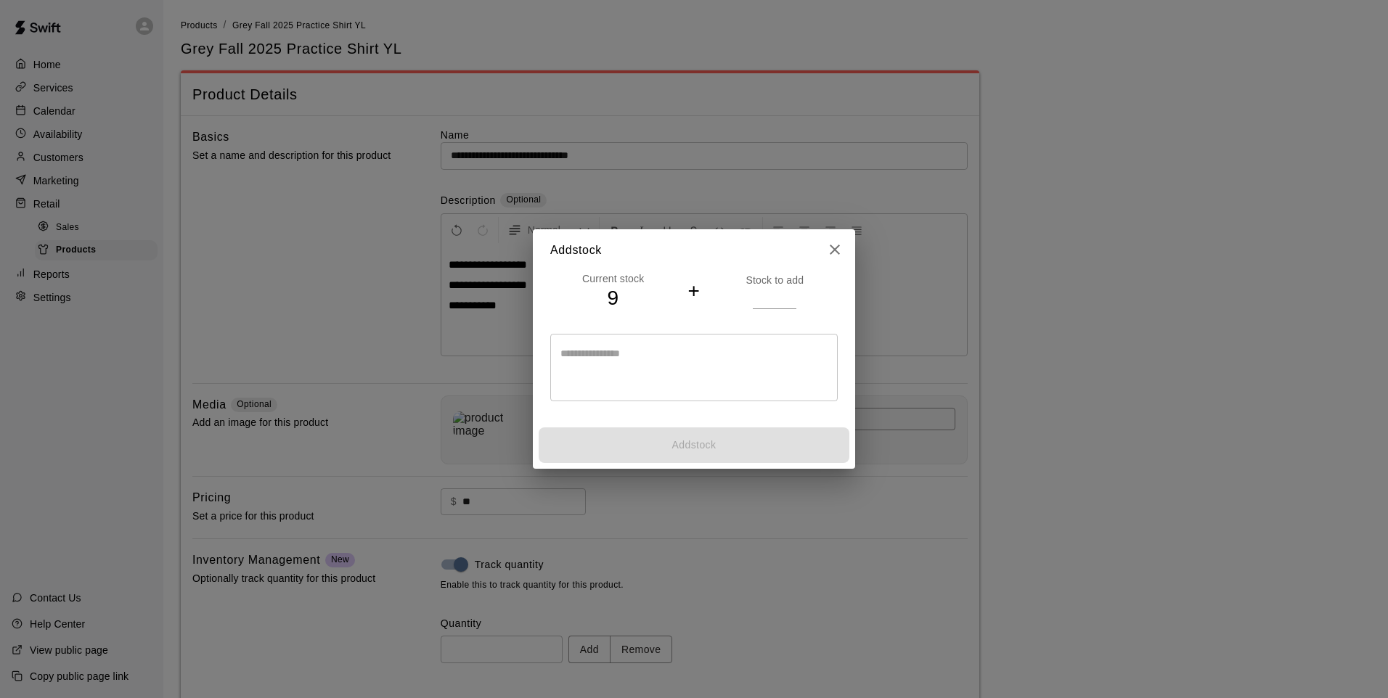
click at [694, 294] on h4 "+" at bounding box center [693, 291] width 12 height 25
click at [692, 294] on h4 "+" at bounding box center [693, 291] width 12 height 25
click at [751, 295] on div "Stock to add" at bounding box center [775, 291] width 126 height 36
click at [758, 298] on input "number" at bounding box center [775, 297] width 44 height 21
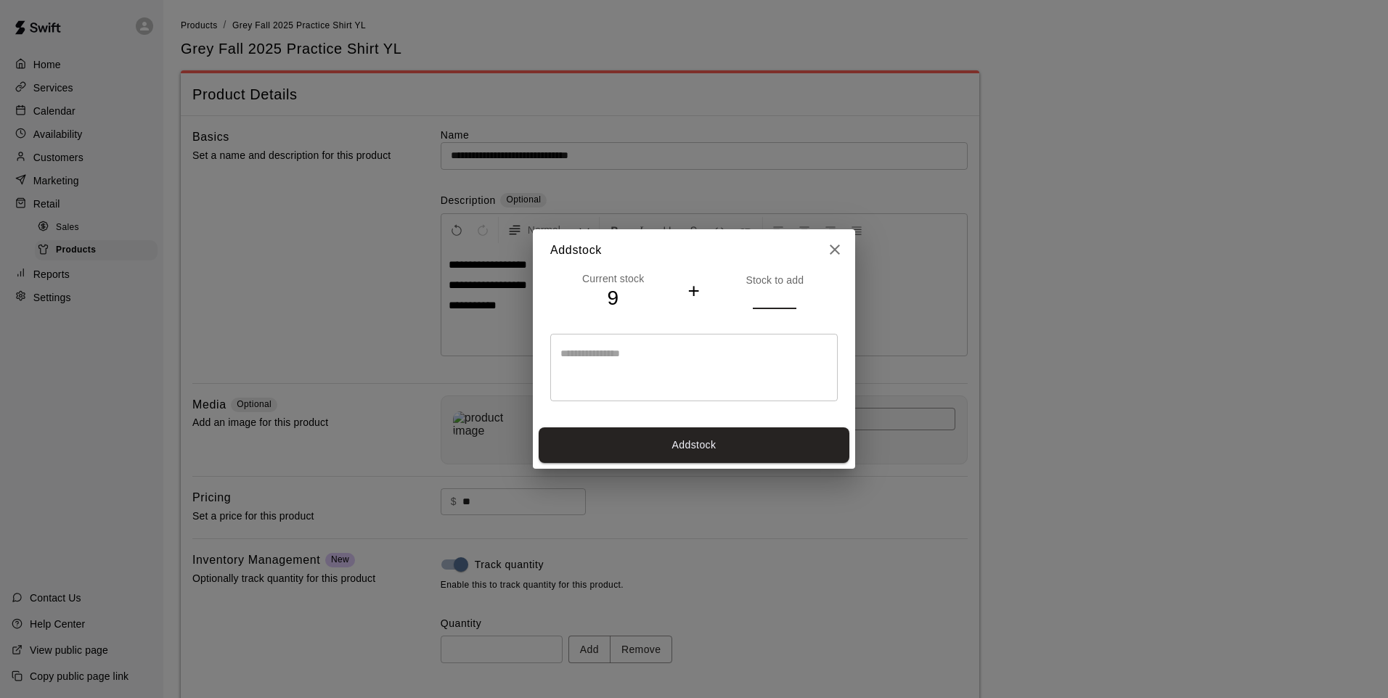
type input "*"
click at [719, 441] on button "Add stock" at bounding box center [694, 446] width 311 height 36
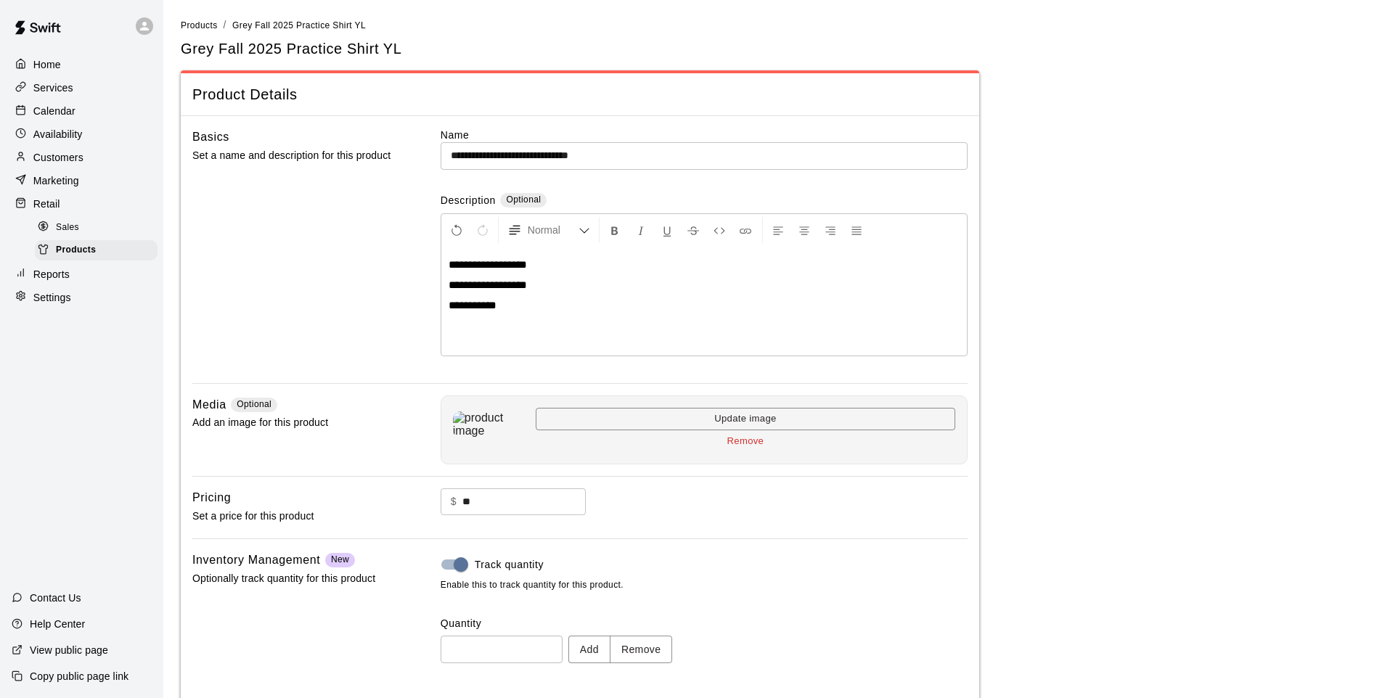
type input "**"
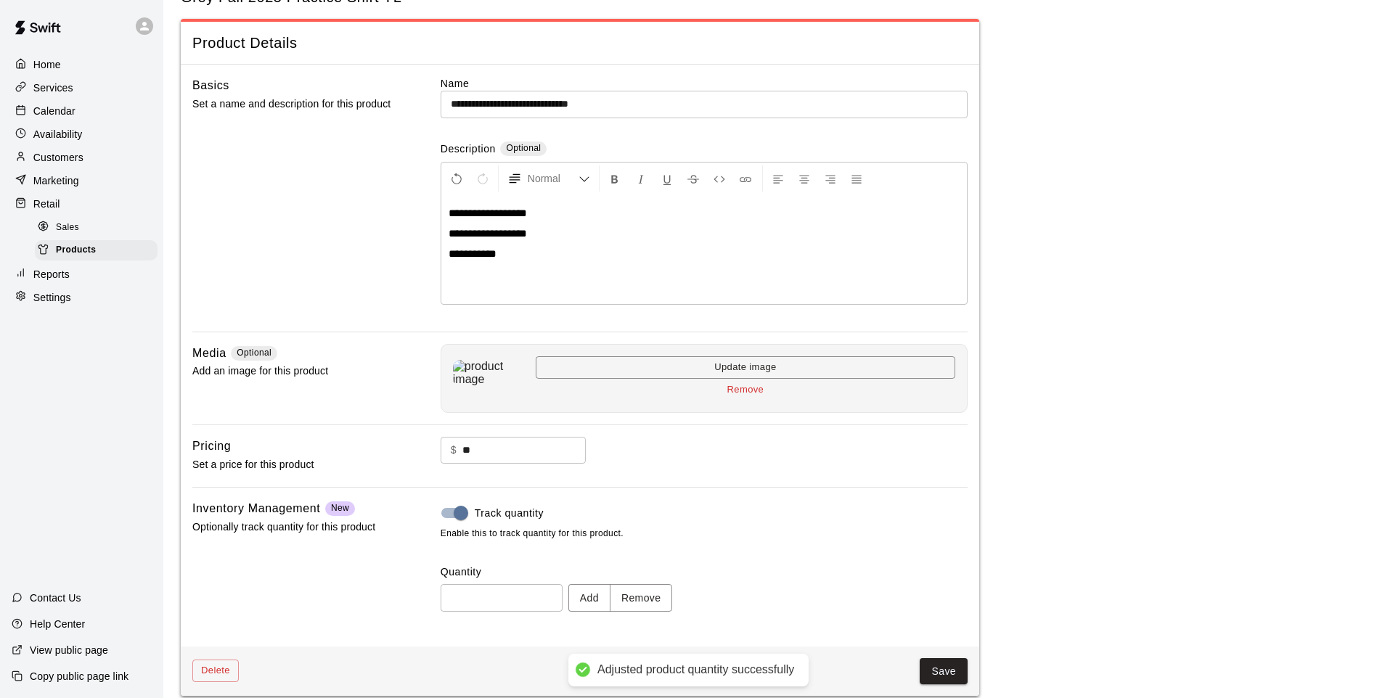
scroll to position [67, 0]
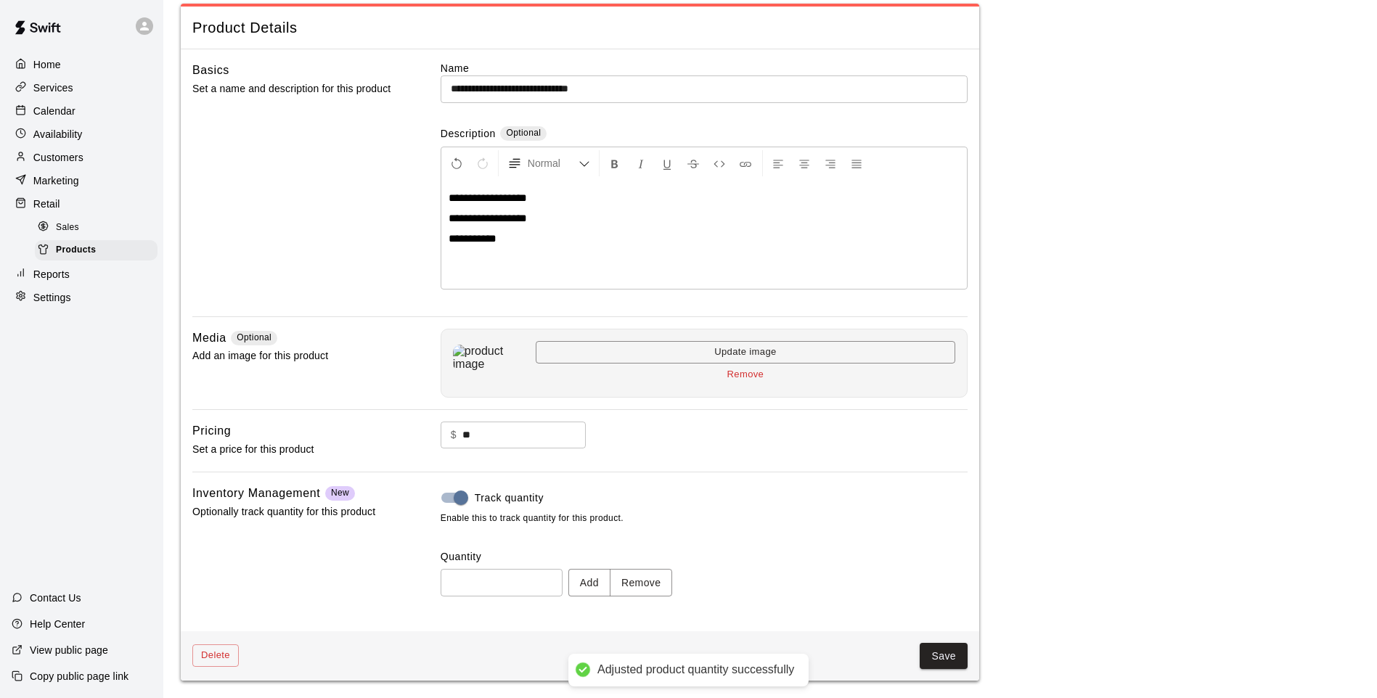
click at [928, 644] on button "Save" at bounding box center [944, 656] width 48 height 27
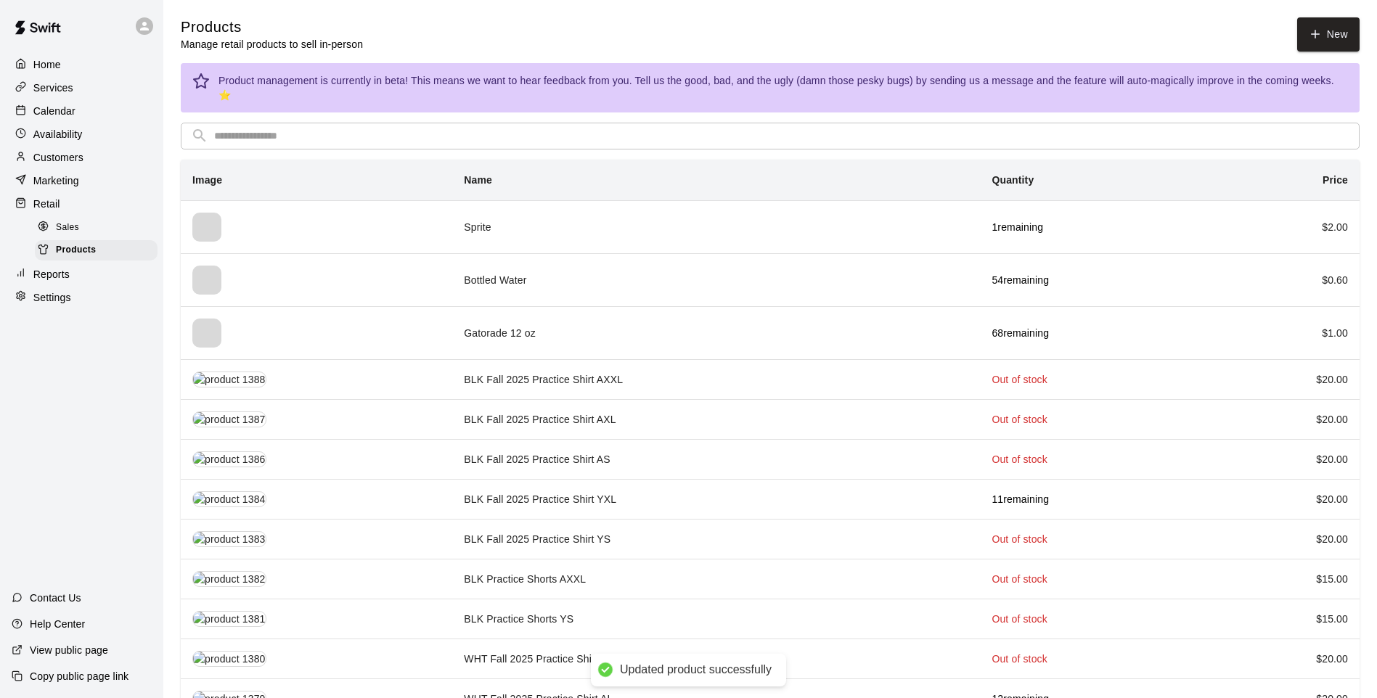
click at [391, 123] on input "text" at bounding box center [781, 136] width 1135 height 27
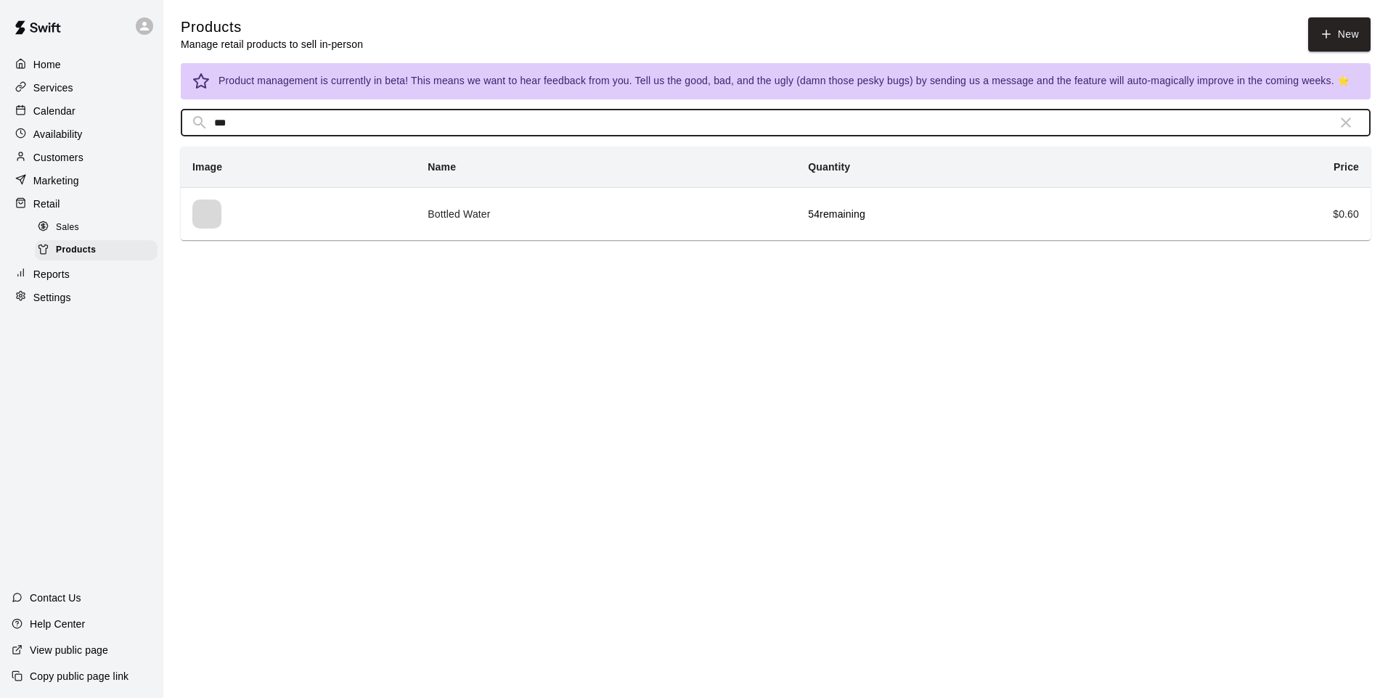
type input "***"
click at [411, 245] on main "Products Manage retail products to sell in-person New Product management is cur…" at bounding box center [775, 123] width 1225 height 246
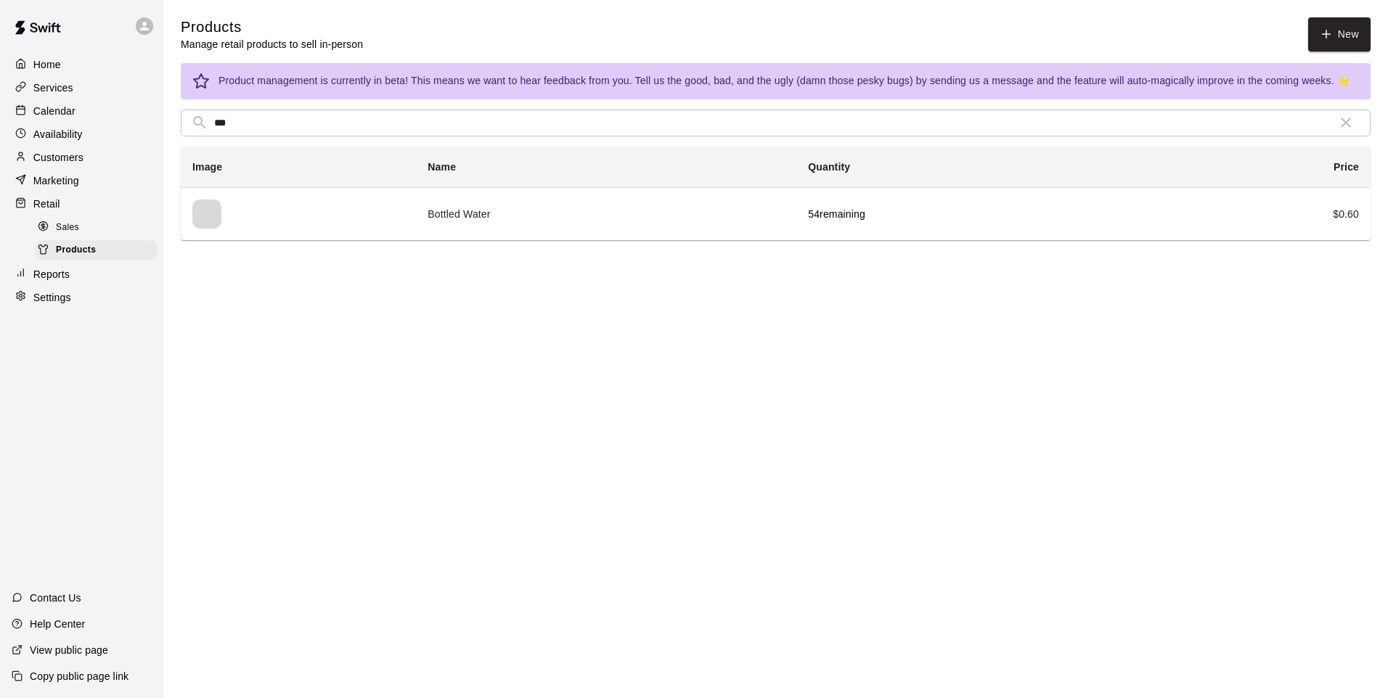
click at [416, 218] on td "Bottled Water" at bounding box center [606, 213] width 380 height 53
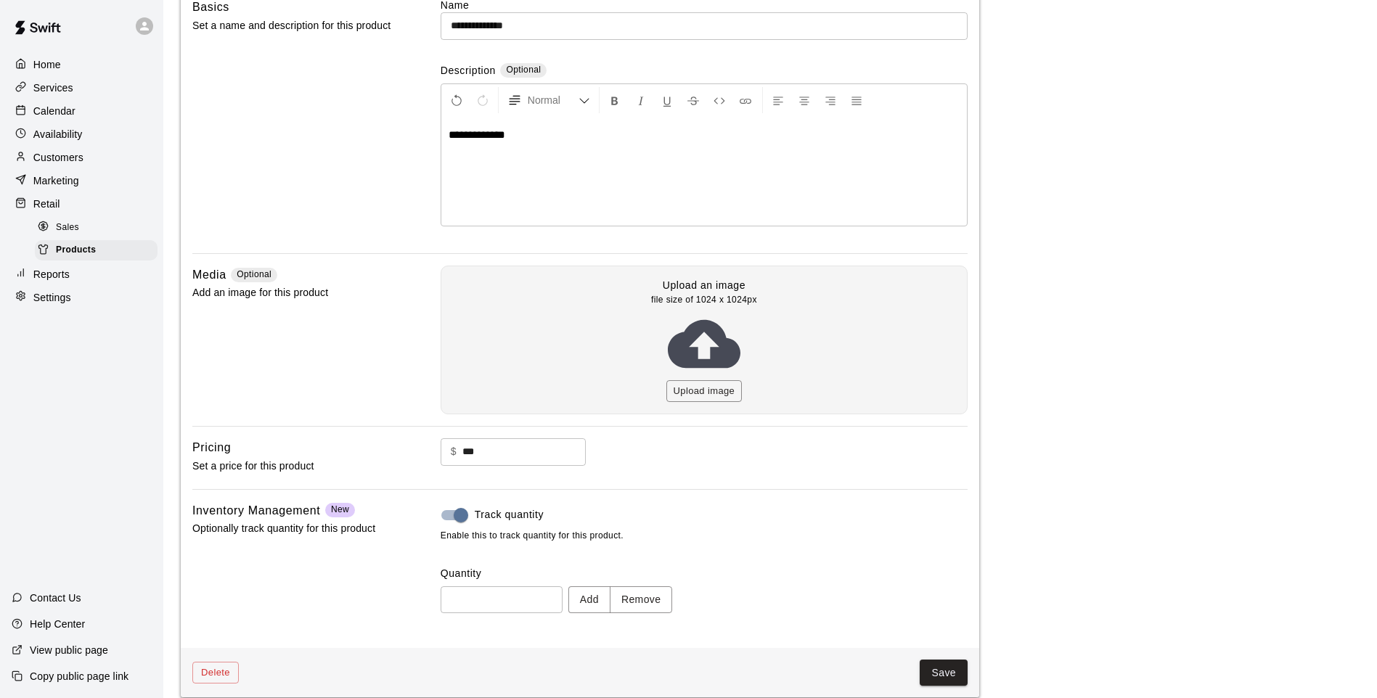
scroll to position [147, 0]
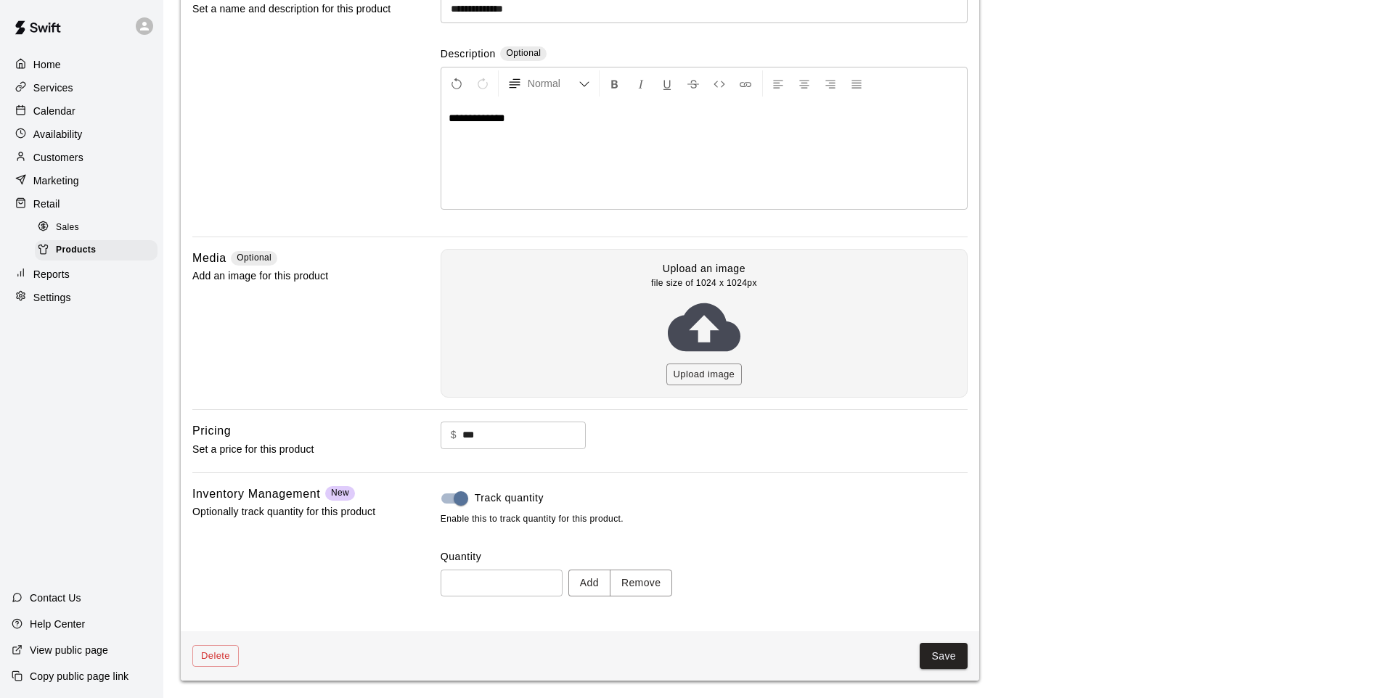
click at [589, 581] on button "Add" at bounding box center [589, 583] width 42 height 27
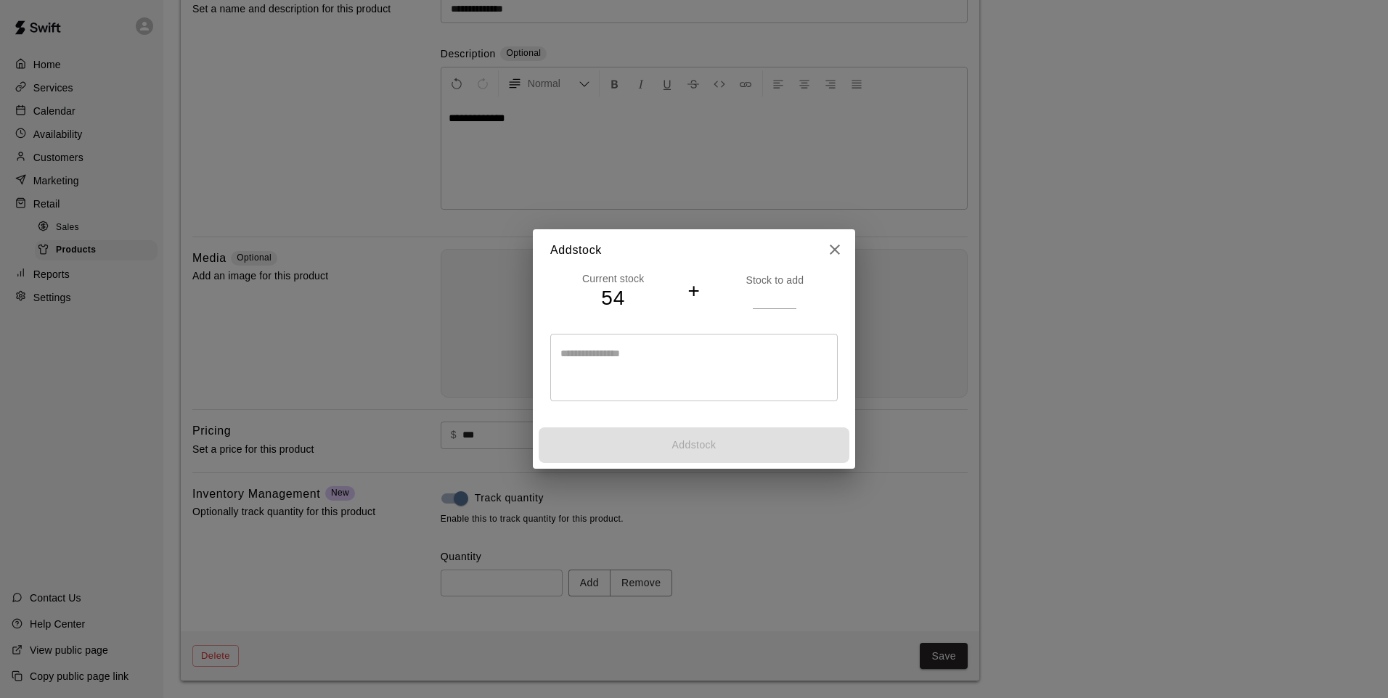
click at [764, 300] on input "number" at bounding box center [775, 297] width 44 height 21
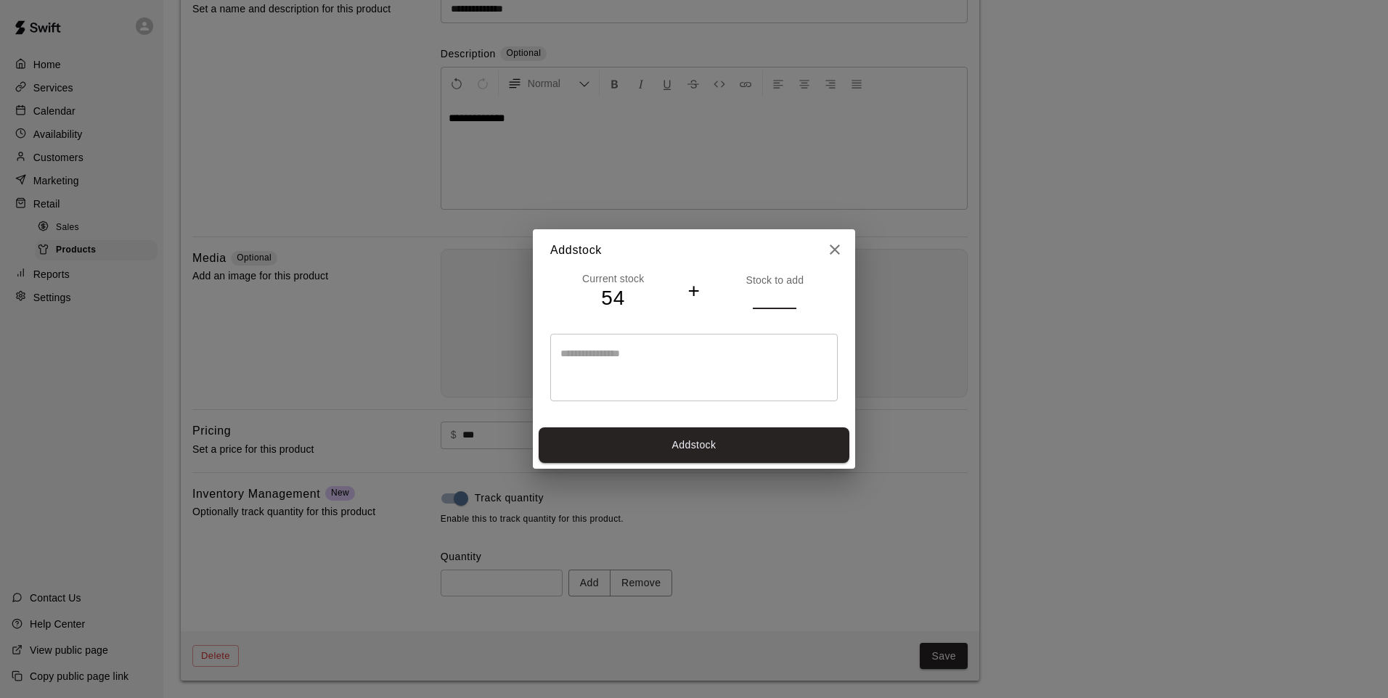
type input "*"
click at [663, 436] on button "Add stock" at bounding box center [694, 446] width 311 height 36
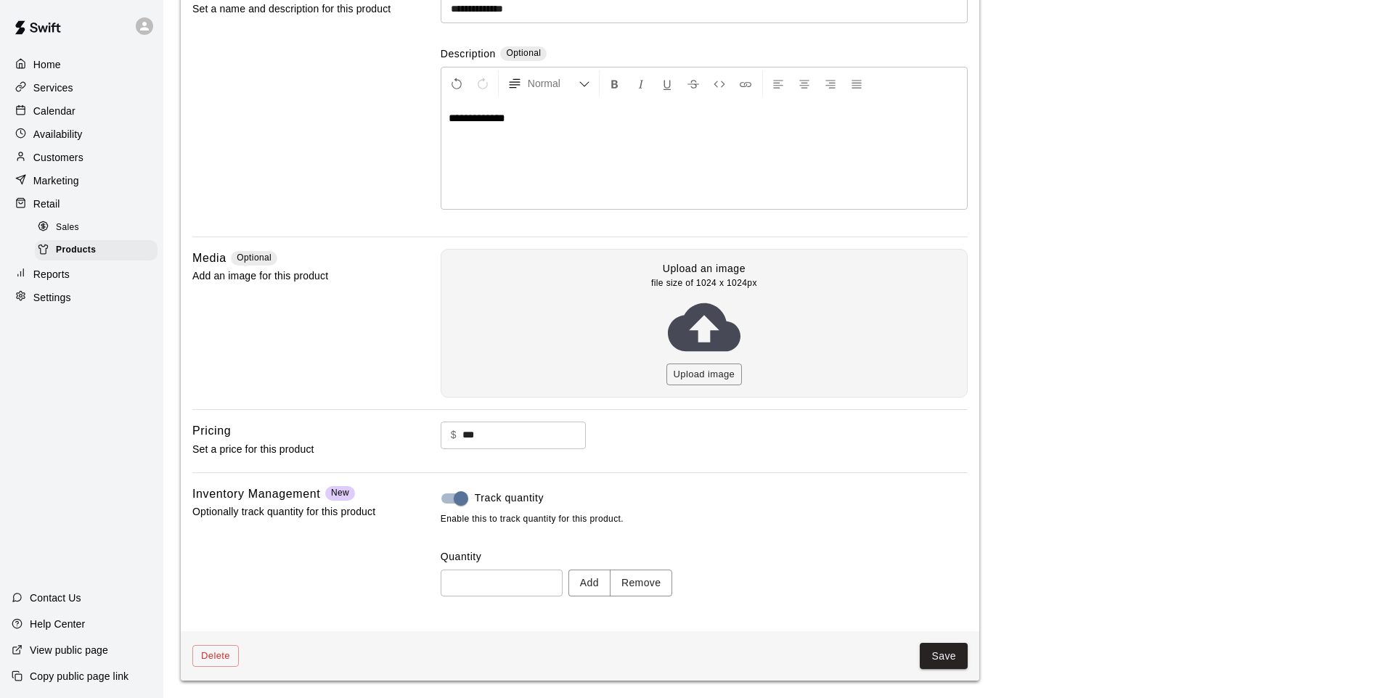
type input "**"
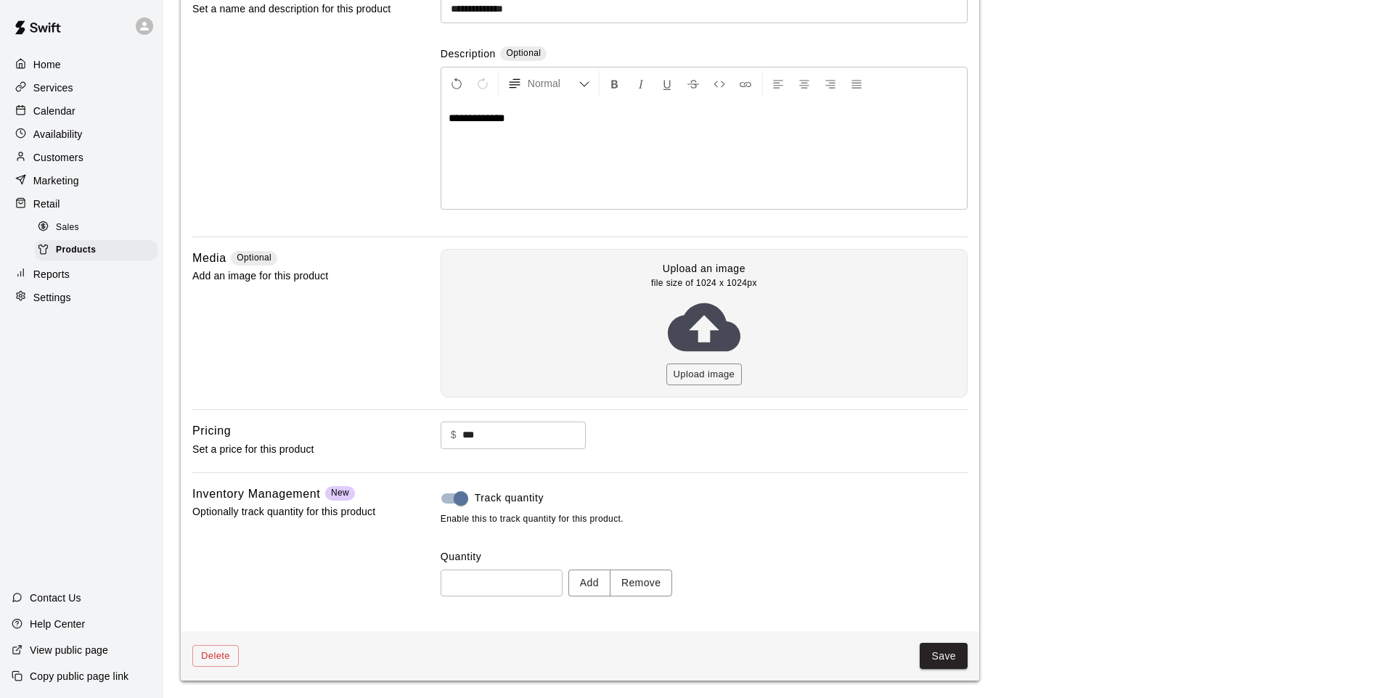
click at [938, 646] on button "Save" at bounding box center [944, 656] width 48 height 27
